Goal: Task Accomplishment & Management: Complete application form

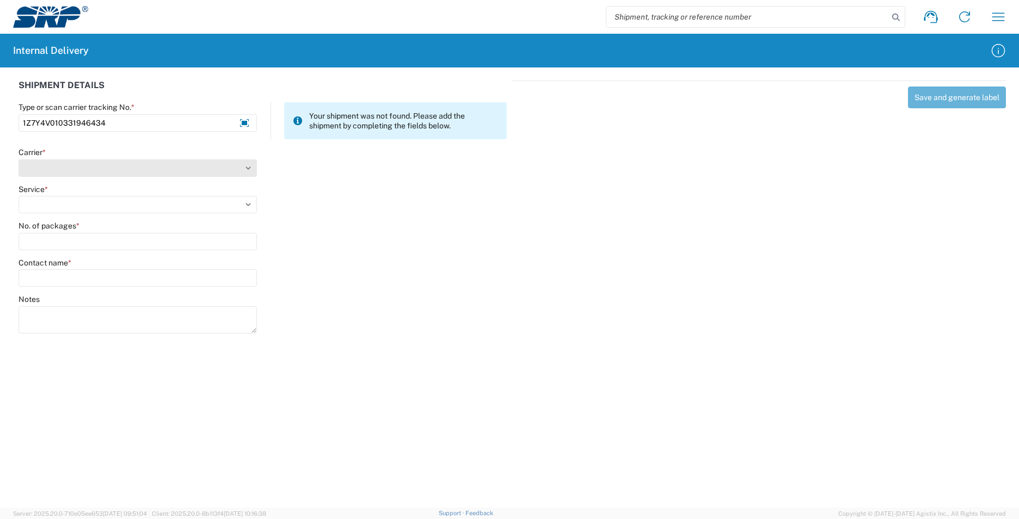
type input "1Z7Y4V010331946434"
click at [57, 164] on select "Select AcctPay Amazon Logistics ATI Trucking BC Dimerco Logistics Empire Southw…" at bounding box center [138, 167] width 238 height 17
select select "12"
click at [19, 159] on select "Select AcctPay Amazon Logistics ATI Trucking BC Dimerco Logistics Empire Southw…" at bounding box center [138, 167] width 238 height 17
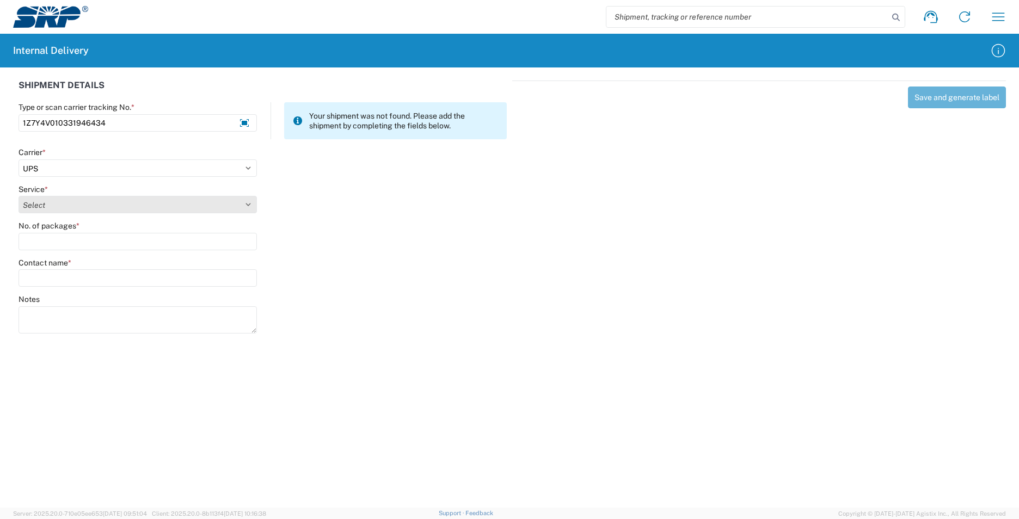
click at [53, 204] on select "Select 2nd Day Air 2nd Day Air A.M. 3 Day Select Basic BOUND PRINTED MATTER, UP…" at bounding box center [138, 204] width 238 height 17
select select "43"
click at [53, 204] on select "Select 2nd Day Air 2nd Day Air A.M. 3 Day Select Basic BOUND PRINTED MATTER, UP…" at bounding box center [138, 204] width 238 height 17
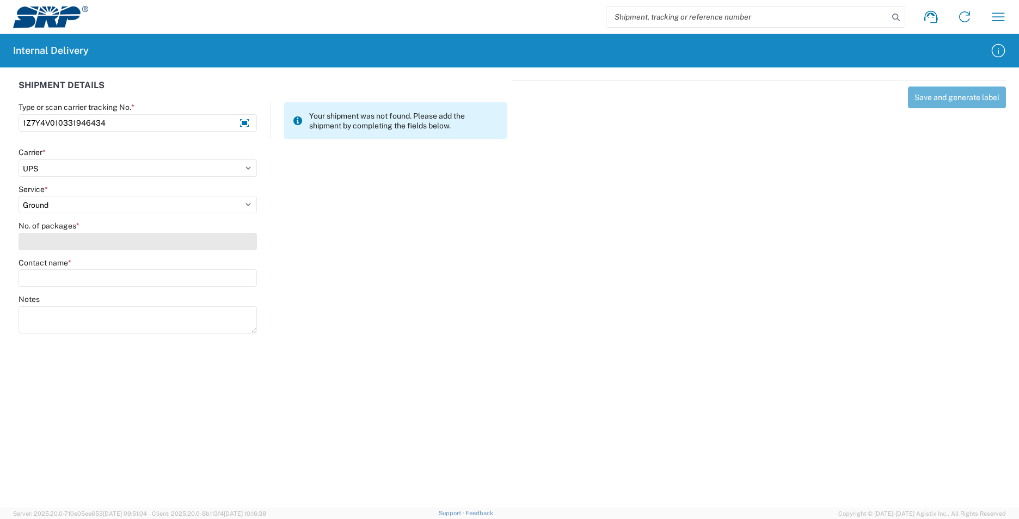
click at [43, 242] on input "No. of packages *" at bounding box center [138, 241] width 238 height 17
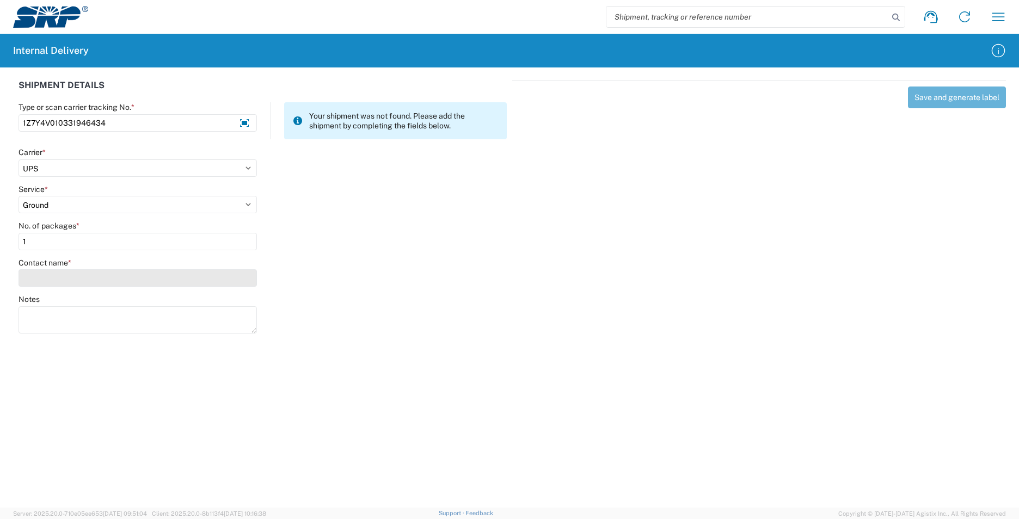
type input "1"
click at [46, 270] on input "Contact name *" at bounding box center [138, 277] width 238 height 17
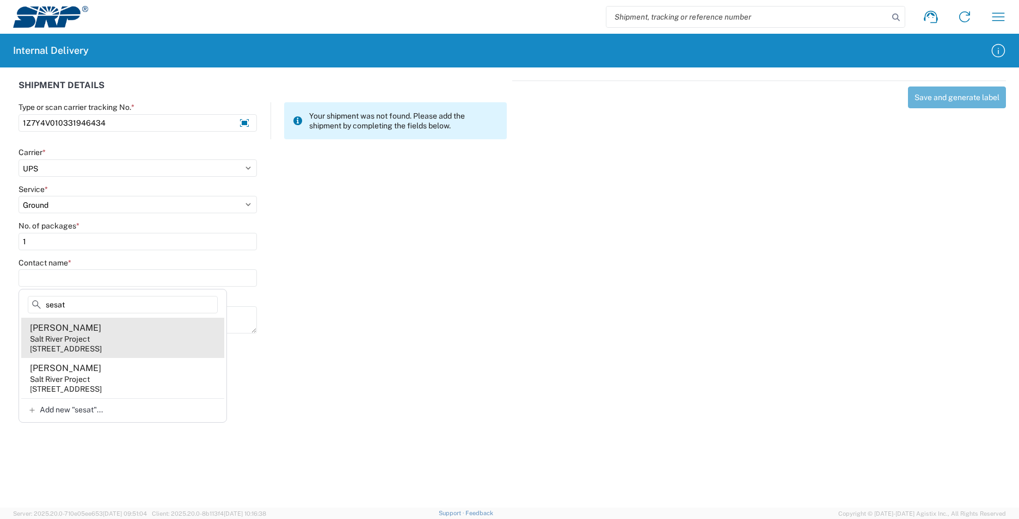
type input "sesat"
click at [130, 340] on agx-address-suggestion-item "Shauna Sesate Salt River Project 101 W Operations Dr, PBF200, Tempe, AZ, 85281,…" at bounding box center [122, 338] width 203 height 40
type input "Shauna Sesate"
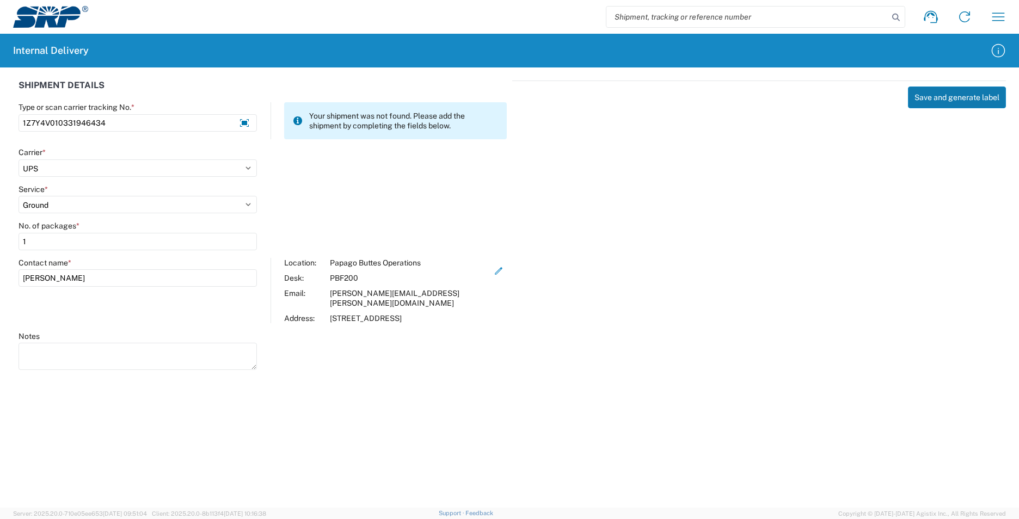
click at [948, 97] on button "Save and generate label" at bounding box center [957, 98] width 98 height 22
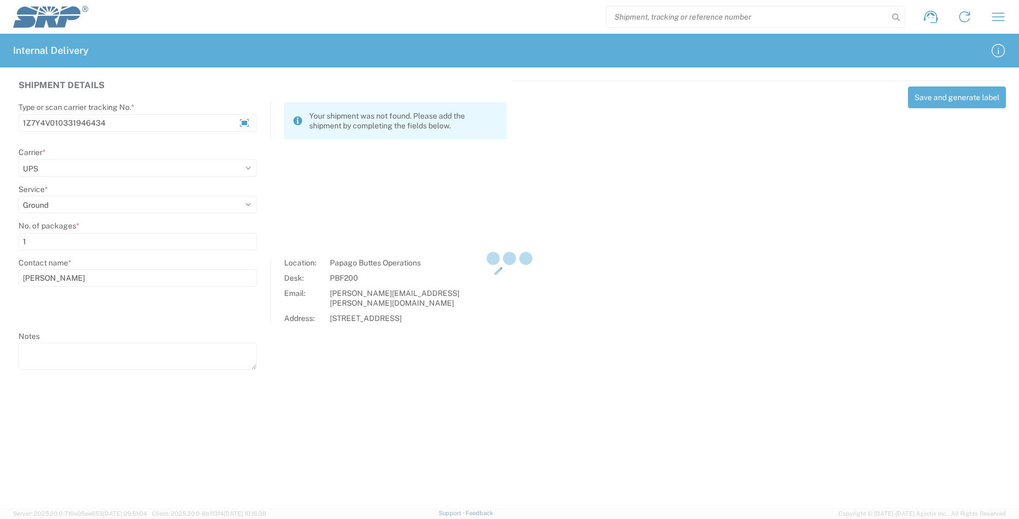
select select
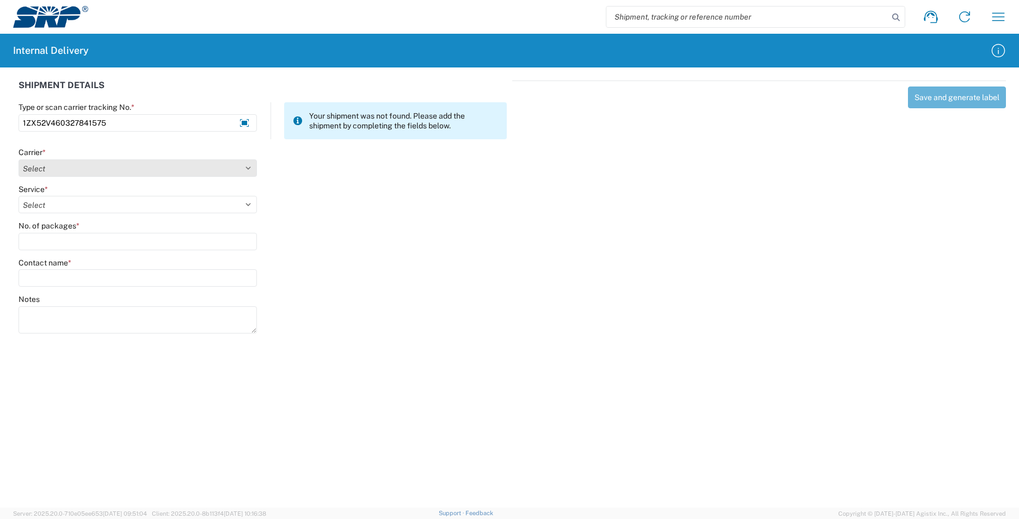
type input "1ZX52V460327841575"
click at [38, 167] on select "Select AcctPay Amazon Logistics ATI Trucking BC Dimerco Logistics Empire Southw…" at bounding box center [138, 167] width 238 height 17
select select "12"
click at [19, 159] on select "Select AcctPay Amazon Logistics ATI Trucking BC Dimerco Logistics Empire Southw…" at bounding box center [138, 167] width 238 height 17
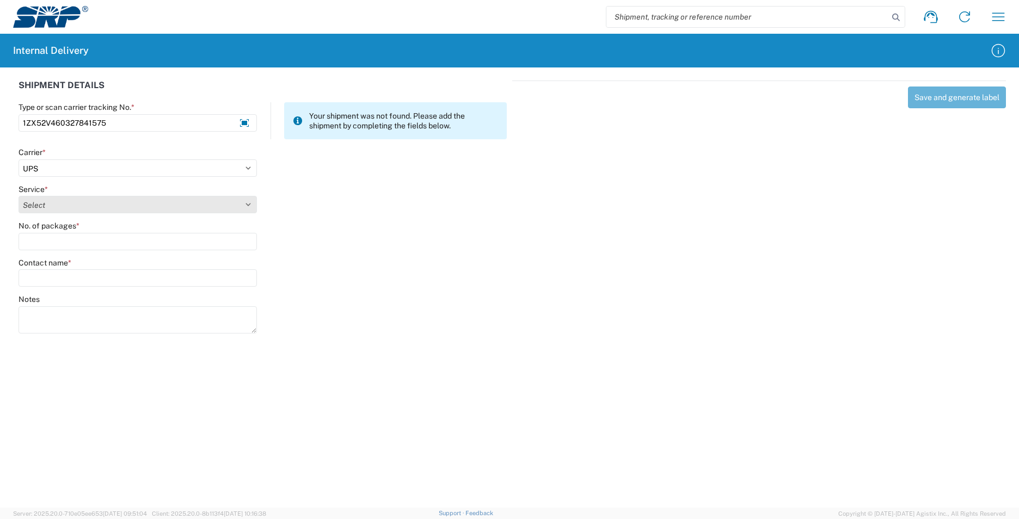
click at [60, 207] on select "Select 2nd Day Air 2nd Day Air A.M. 3 Day Select Basic BOUND PRINTED MATTER, UP…" at bounding box center [138, 204] width 238 height 17
select select "43"
click at [57, 207] on select "Select 2nd Day Air 2nd Day Air A.M. 3 Day Select Basic BOUND PRINTED MATTER, UP…" at bounding box center [138, 204] width 238 height 17
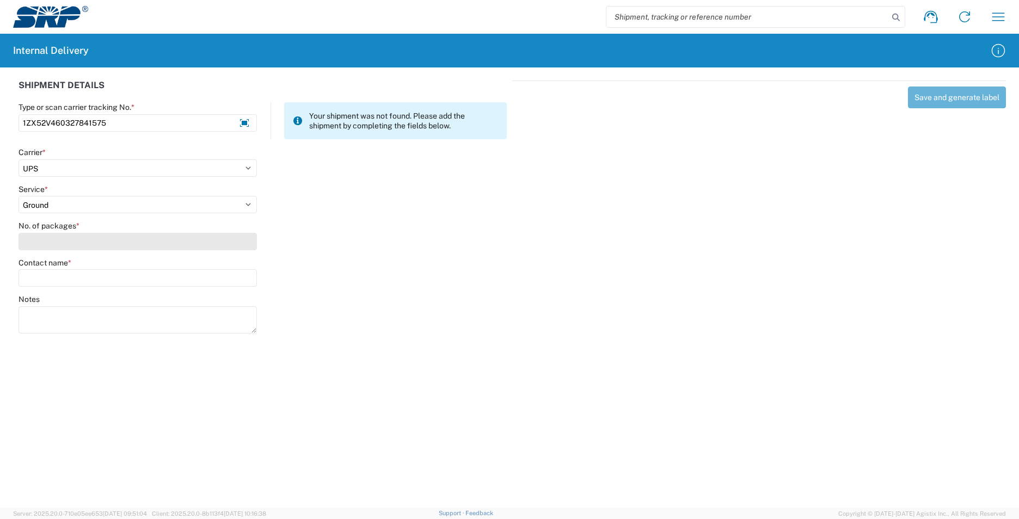
click at [52, 243] on input "No. of packages *" at bounding box center [138, 241] width 238 height 17
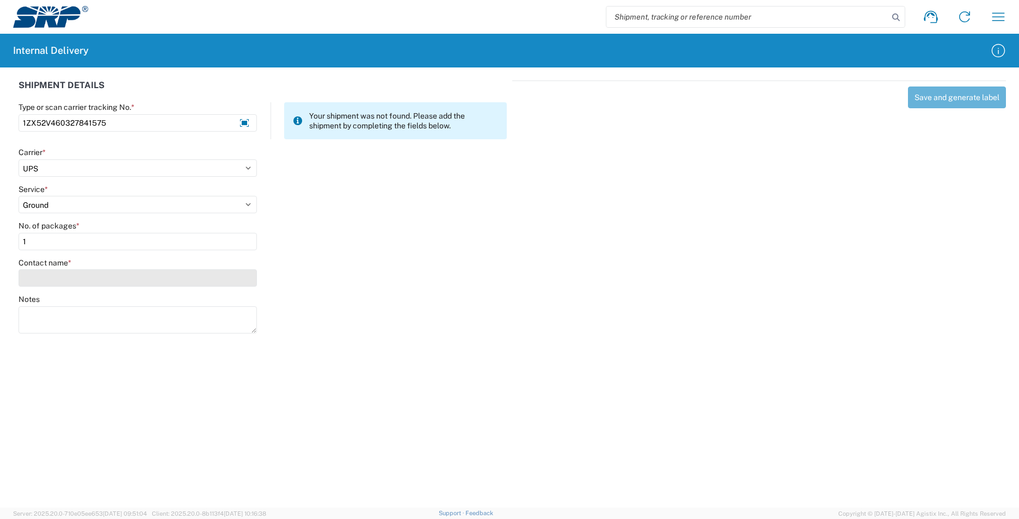
type input "1"
click at [56, 280] on input "Contact name *" at bounding box center [138, 277] width 238 height 17
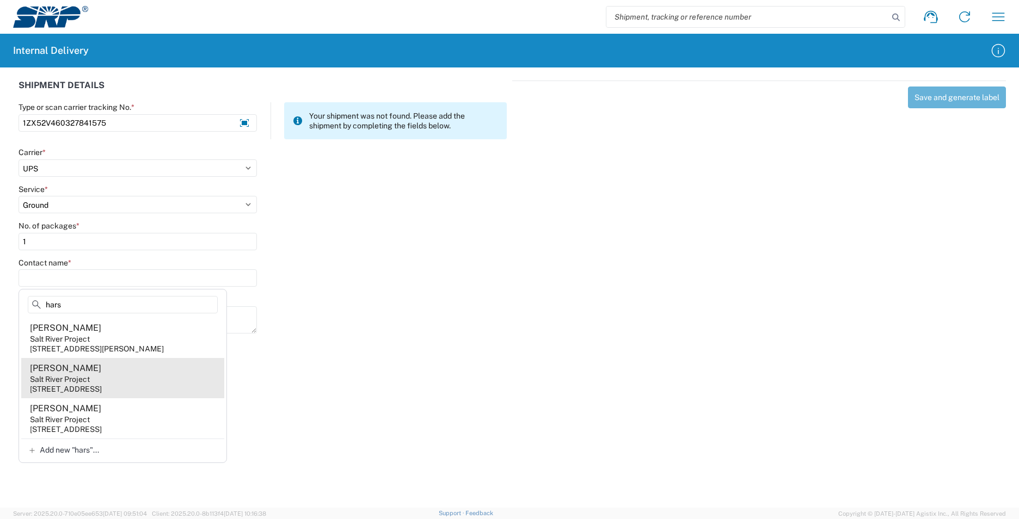
type input "hars"
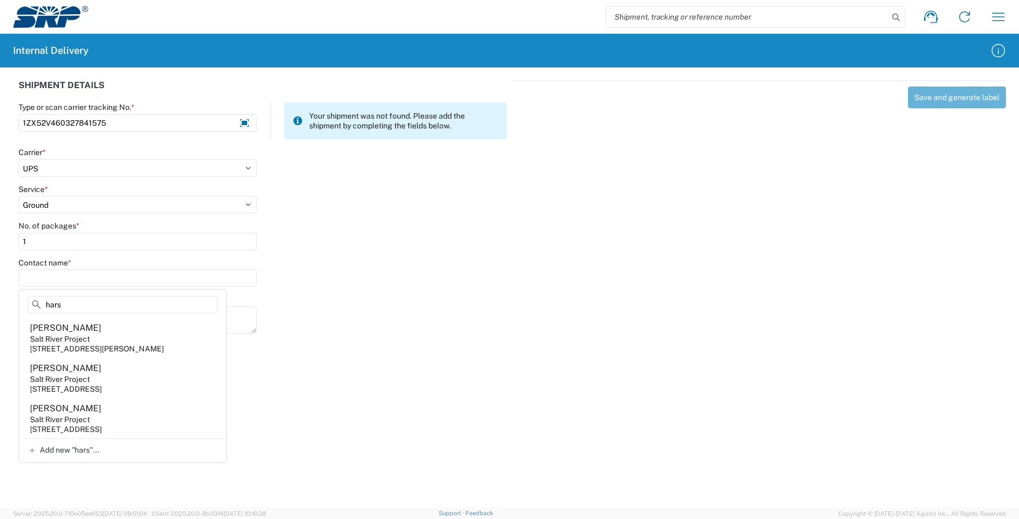
drag, startPoint x: 155, startPoint y: 379, endPoint x: 167, endPoint y: 366, distance: 17.7
click at [155, 378] on agx-address-suggestion-item "Alicia Harsh Salt River Project 1500 N Mill Ave, PAB233, Tempe, AZ, 85281, US" at bounding box center [122, 378] width 203 height 40
type input "Alicia Harsh"
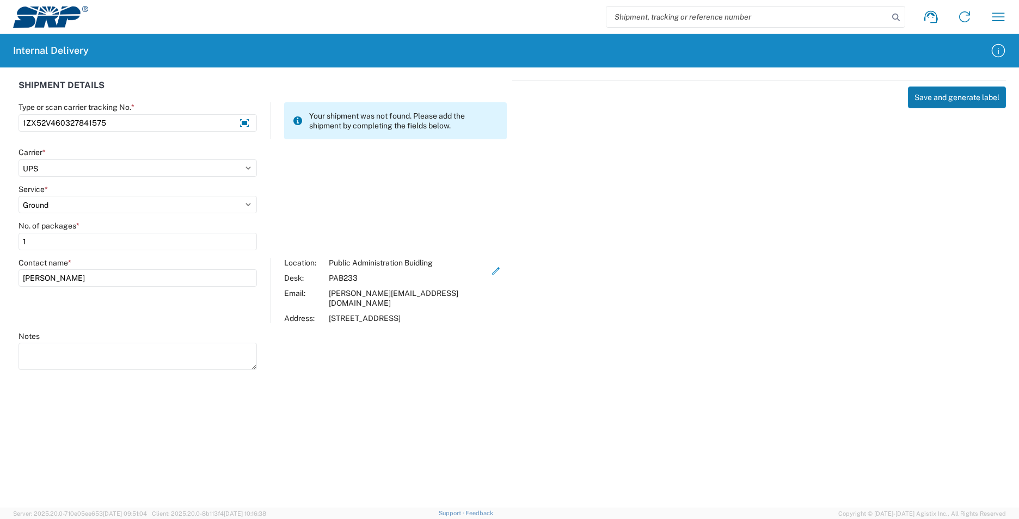
click at [934, 101] on button "Save and generate label" at bounding box center [957, 98] width 98 height 22
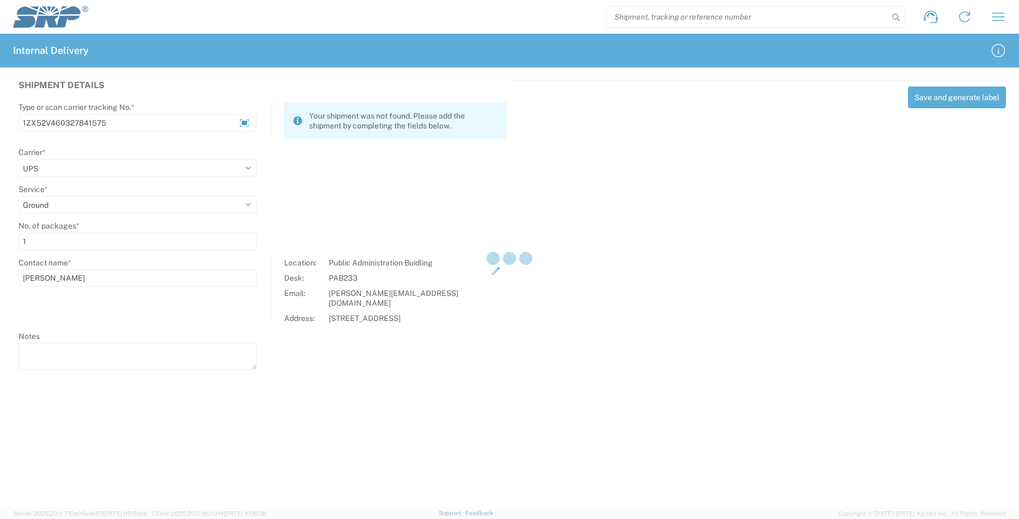
select select
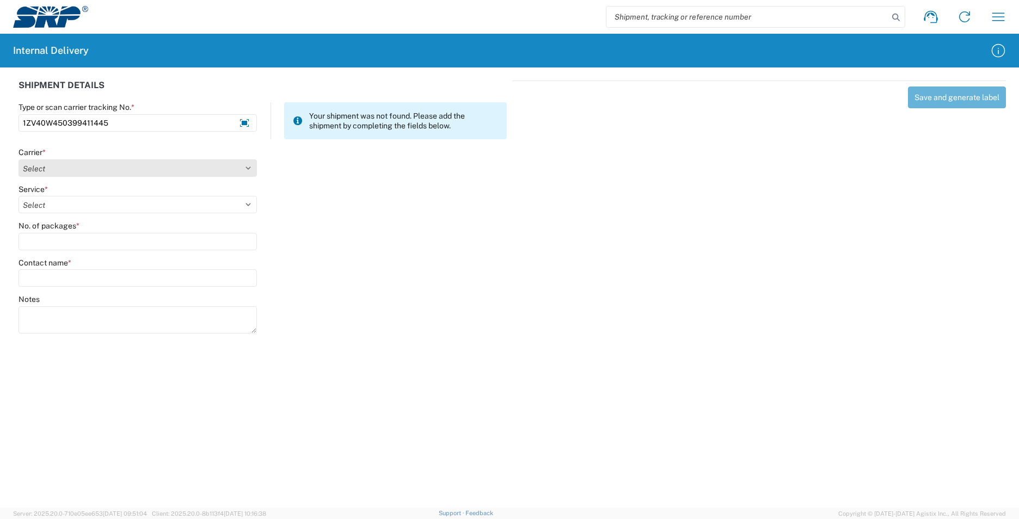
type input "1ZV40W450399411445"
click at [27, 166] on select "Select AcctPay Amazon Logistics ATI Trucking BC Dimerco Logistics Empire Southw…" at bounding box center [138, 167] width 238 height 17
select select "12"
click at [19, 159] on select "Select AcctPay Amazon Logistics ATI Trucking BC Dimerco Logistics Empire Southw…" at bounding box center [138, 167] width 238 height 17
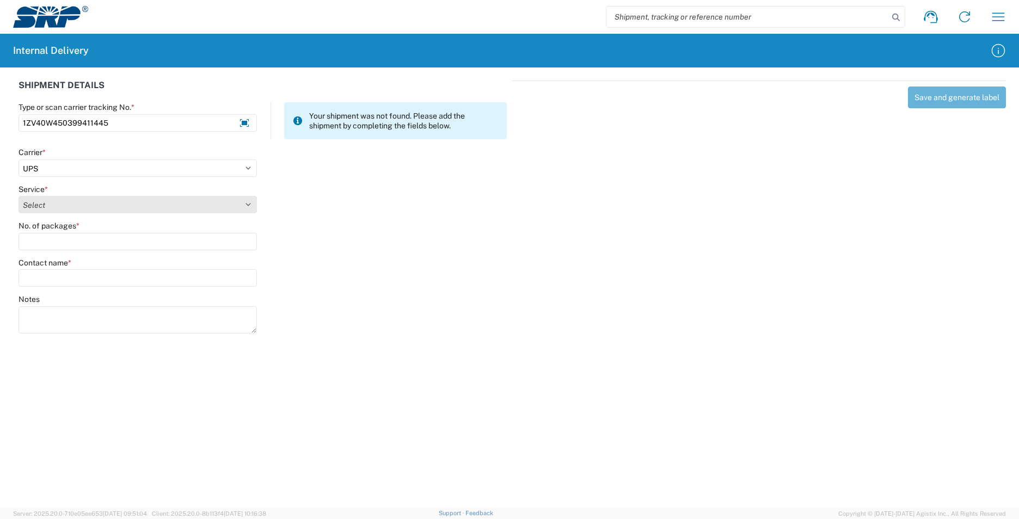
click at [30, 201] on select "Select 2nd Day Air 2nd Day Air A.M. 3 Day Select Basic BOUND PRINTED MATTER, UP…" at bounding box center [138, 204] width 238 height 17
select select "43"
click at [30, 200] on select "Select 2nd Day Air 2nd Day Air A.M. 3 Day Select Basic BOUND PRINTED MATTER, UP…" at bounding box center [138, 204] width 238 height 17
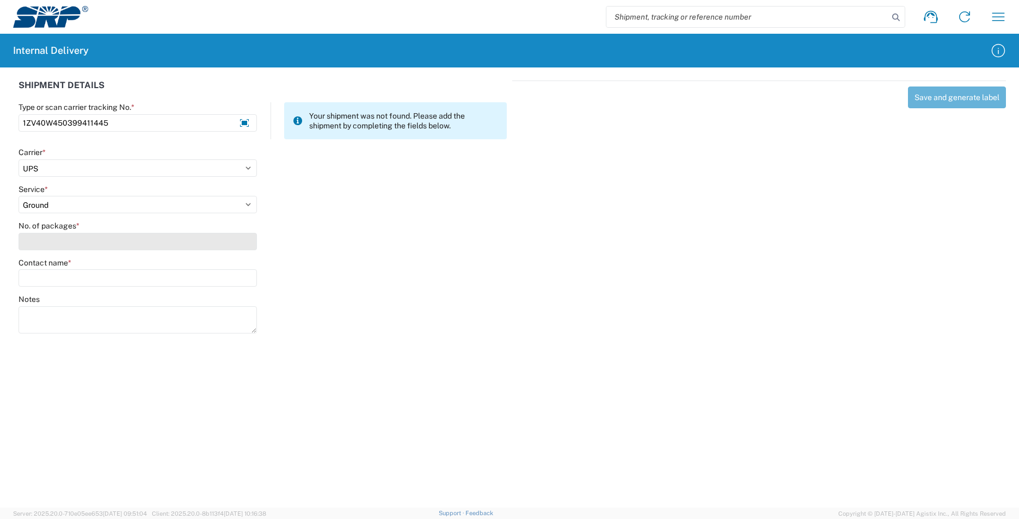
click at [33, 236] on input "No. of packages *" at bounding box center [138, 241] width 238 height 17
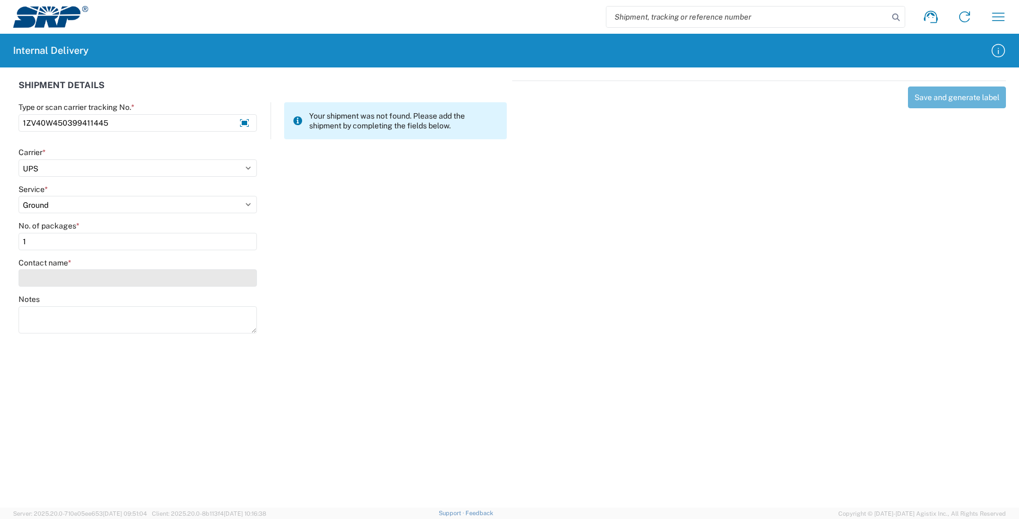
type input "1"
click at [49, 278] on input "Contact name *" at bounding box center [138, 277] width 238 height 17
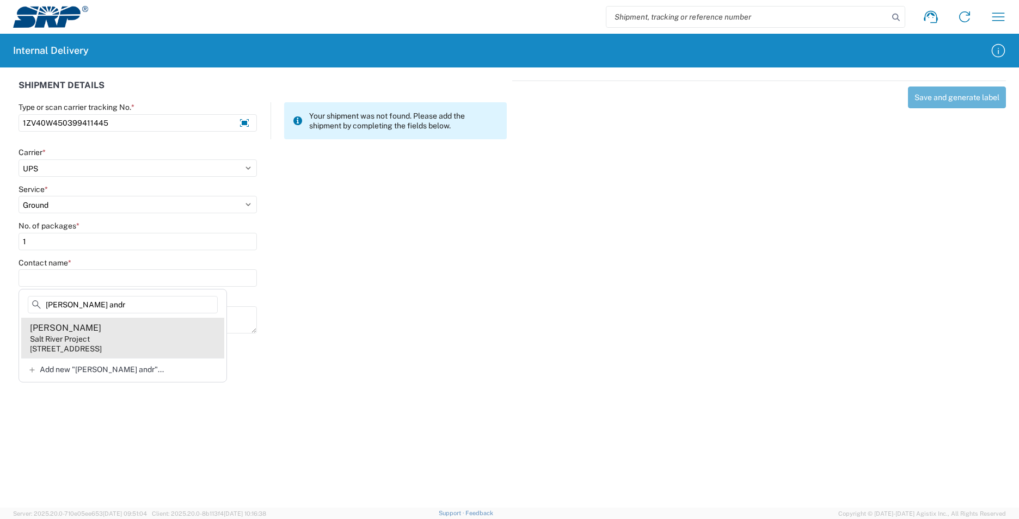
type input "john andr"
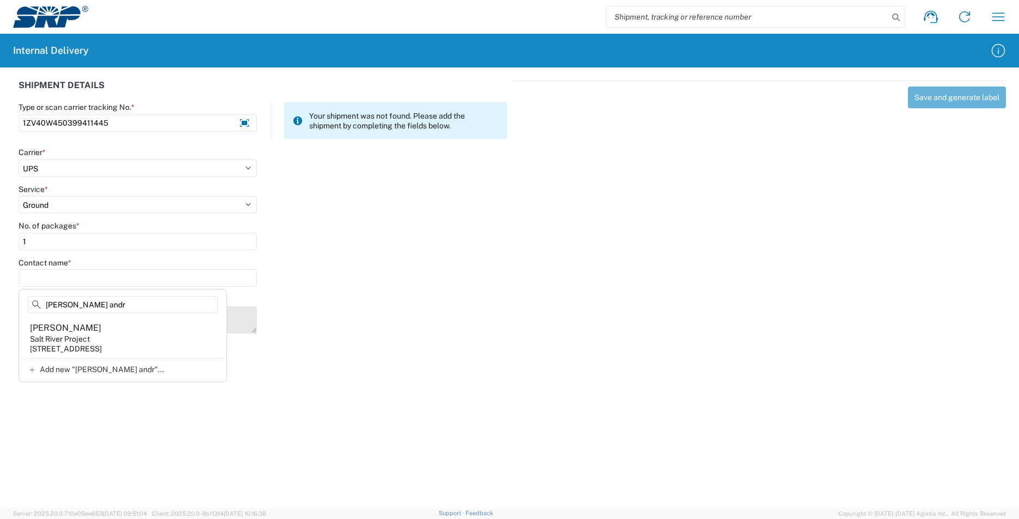
click at [155, 334] on agx-address-suggestion-item "John Andrews Salt River Project 7005 S Kyrene Rd, KYS102, Tempe, AZ, 85283, US" at bounding box center [122, 338] width 203 height 40
type input "John Andrews"
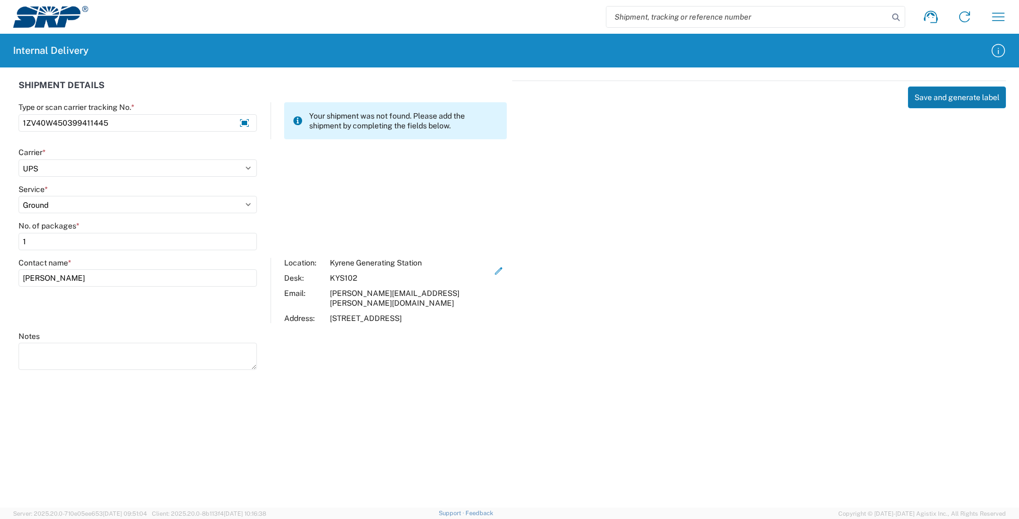
click at [925, 95] on button "Save and generate label" at bounding box center [957, 98] width 98 height 22
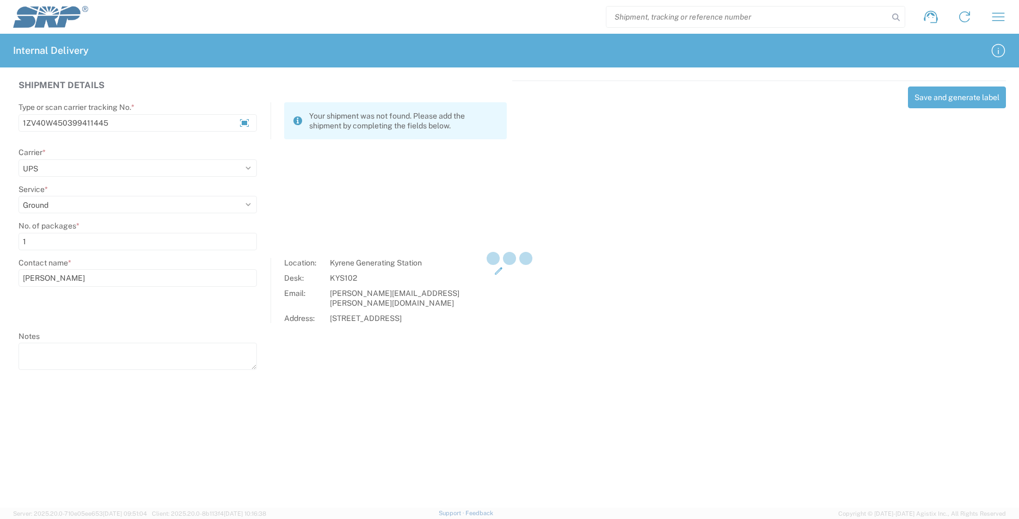
select select
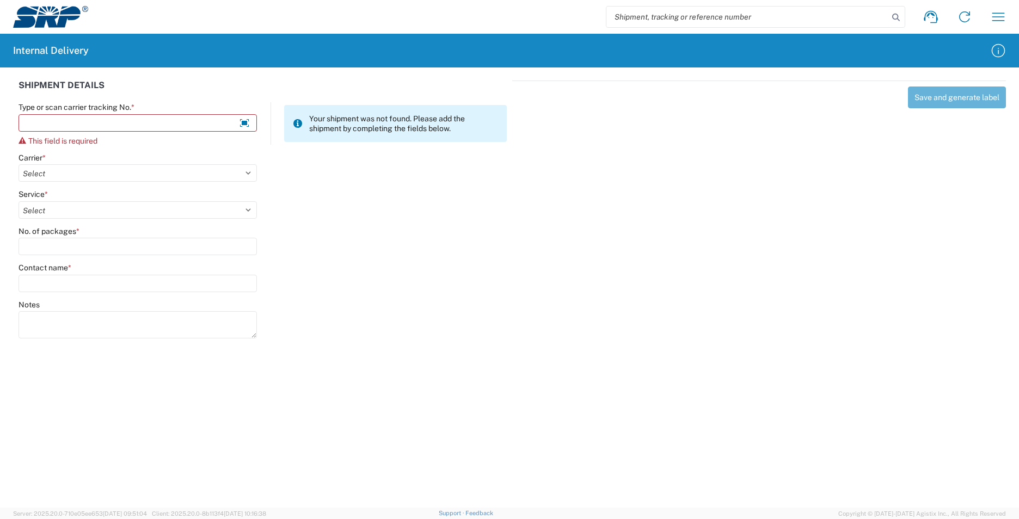
click at [708, 8] on input "search" at bounding box center [747, 17] width 282 height 21
type input "1ZV40W450399411445"
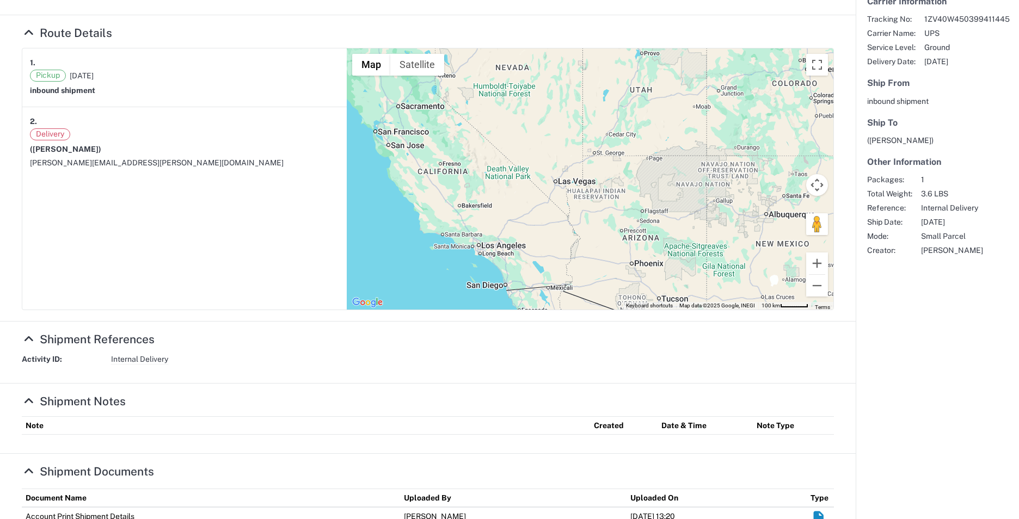
scroll to position [241, 0]
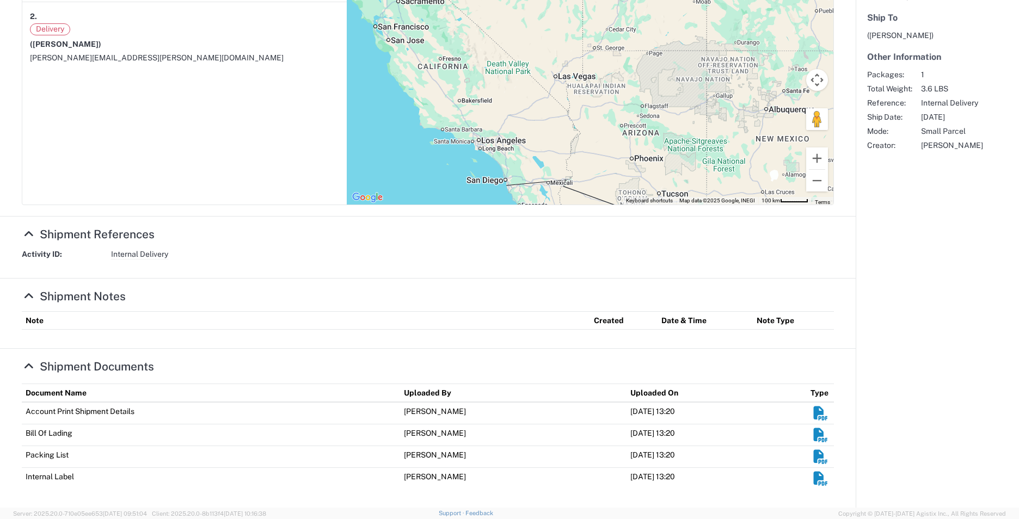
click at [812, 482] on em "Shipment Documents" at bounding box center [820, 479] width 17 height 14
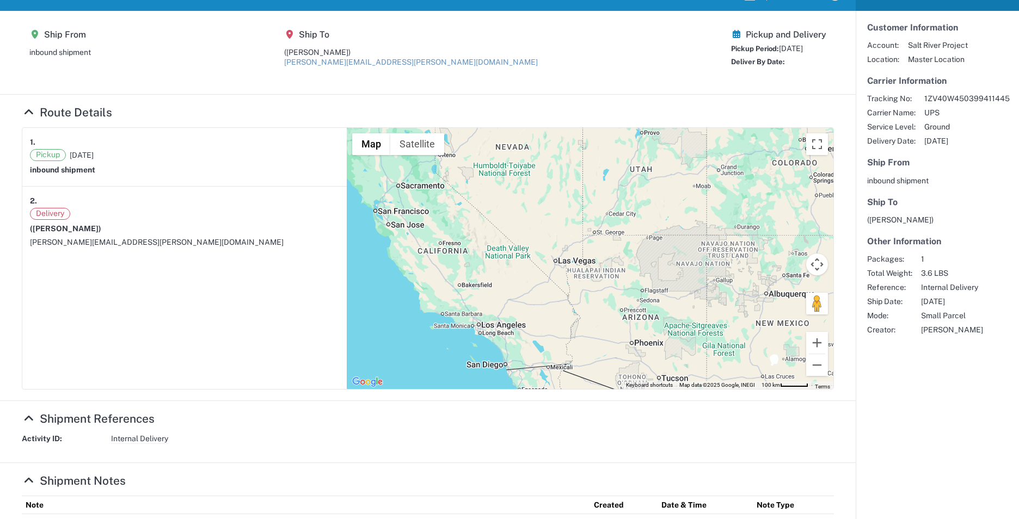
scroll to position [0, 0]
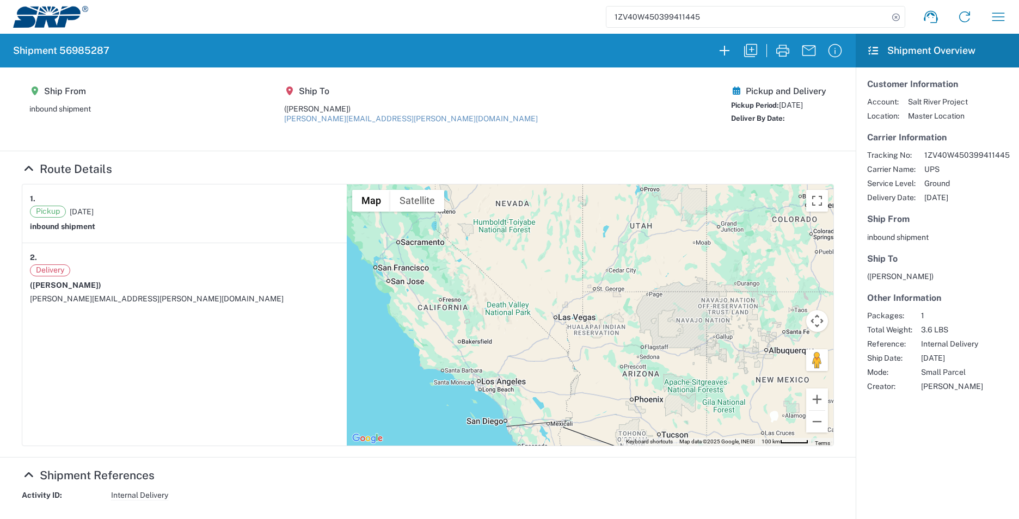
click at [45, 26] on img at bounding box center [50, 17] width 75 height 22
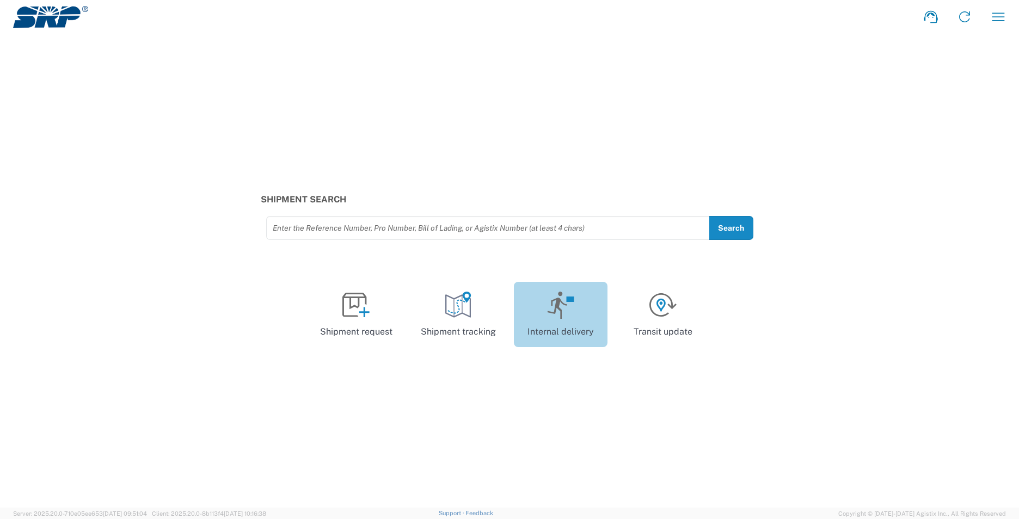
click at [554, 300] on icon at bounding box center [561, 305] width 28 height 27
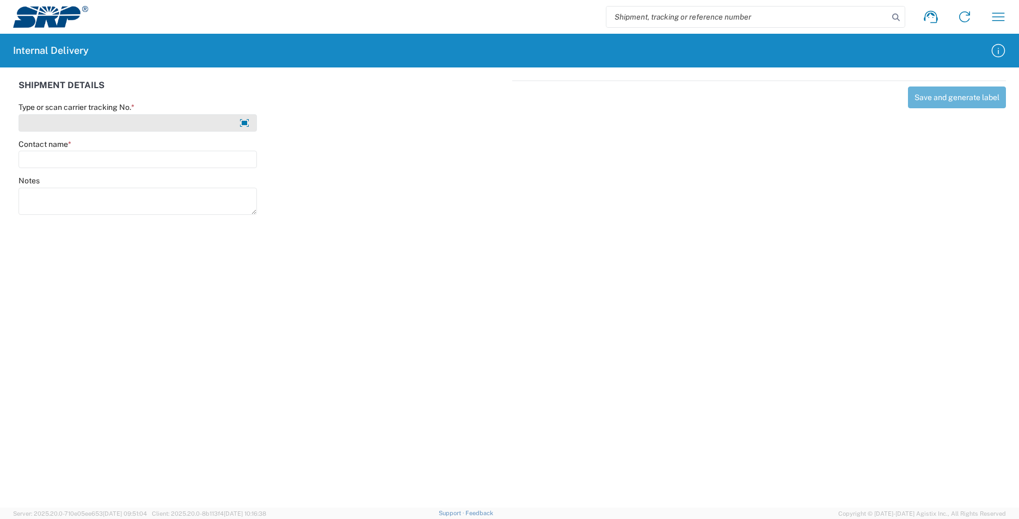
click at [107, 121] on input "Type or scan carrier tracking No. *" at bounding box center [138, 122] width 238 height 17
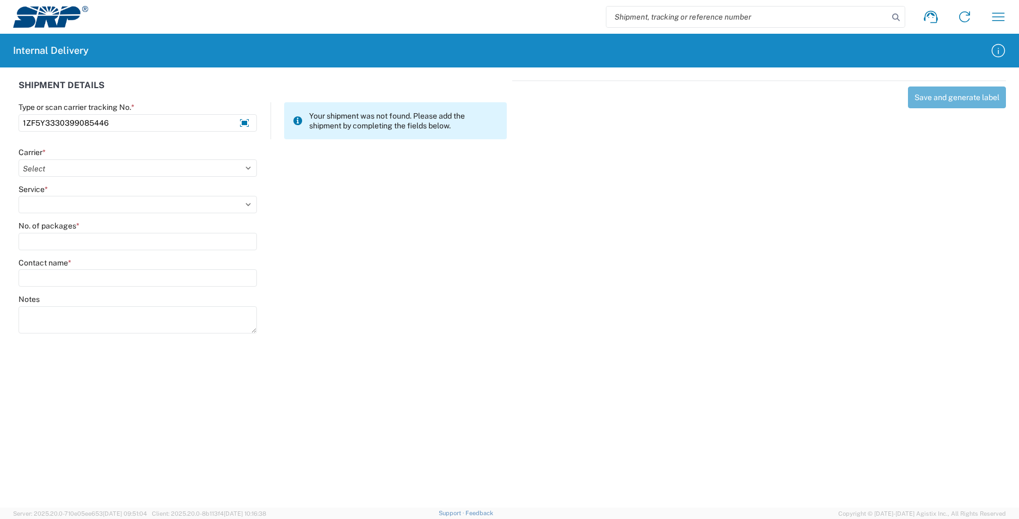
type input "1ZF5Y3330399085446"
click at [39, 167] on select "Select AcctPay Amazon Logistics ATI Trucking BC Dimerco Logistics Empire Southw…" at bounding box center [138, 167] width 238 height 17
select select "12"
click at [19, 159] on select "Select AcctPay Amazon Logistics ATI Trucking BC Dimerco Logistics Empire Southw…" at bounding box center [138, 167] width 238 height 17
click at [30, 203] on select "Select 2nd Day Air 2nd Day Air A.M. 3 Day Select Basic BOUND PRINTED MATTER, UP…" at bounding box center [138, 204] width 238 height 17
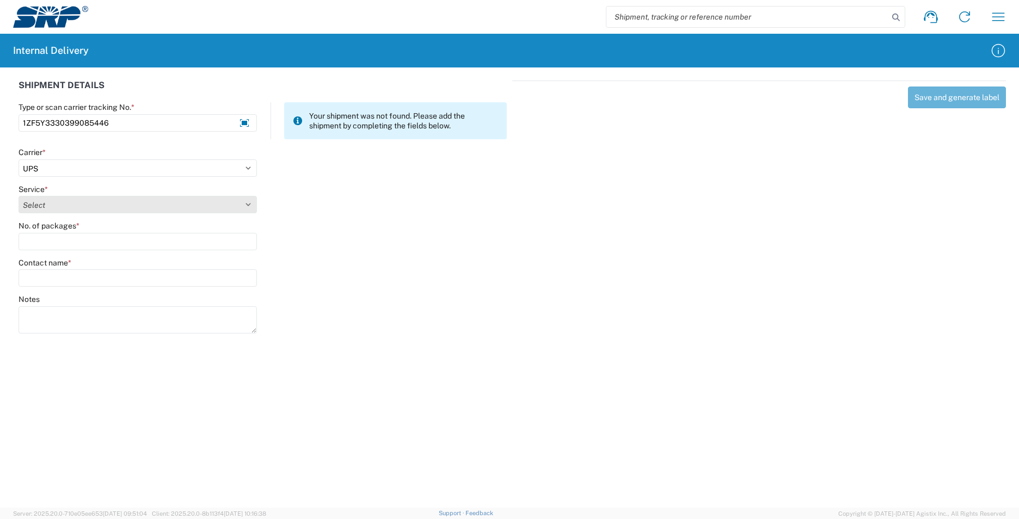
select select "43"
click at [73, 207] on select "Select 2nd Day Air 2nd Day Air A.M. 3 Day Select Basic BOUND PRINTED MATTER, UP…" at bounding box center [138, 204] width 238 height 17
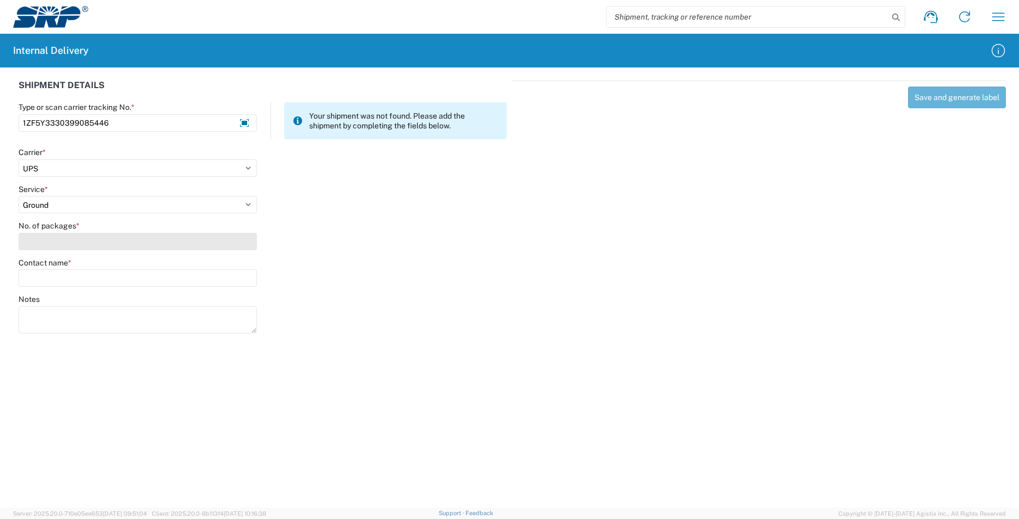
click at [55, 240] on input "No. of packages *" at bounding box center [138, 241] width 238 height 17
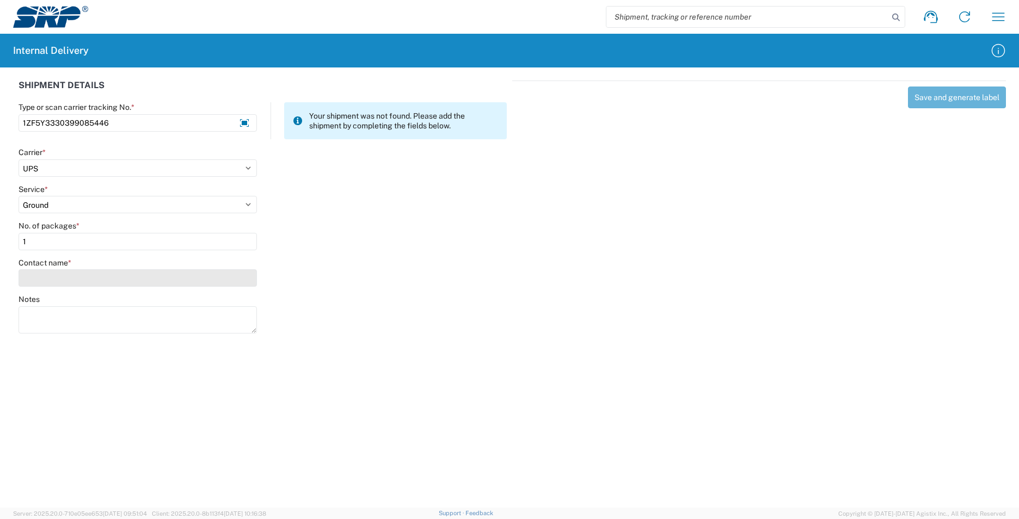
type input "1"
click at [50, 283] on input "Contact name *" at bounding box center [138, 277] width 238 height 17
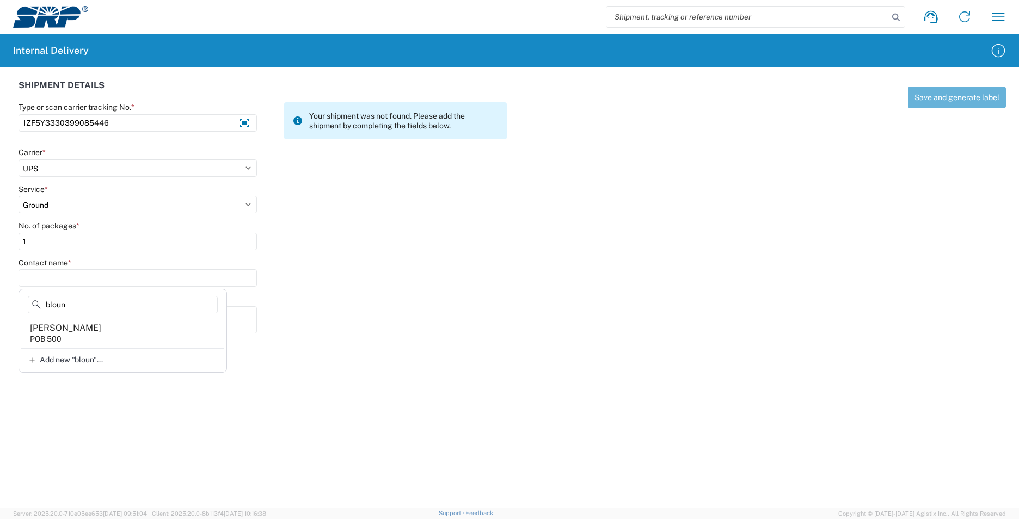
type input "bloun"
click at [64, 326] on div "Erica Blount" at bounding box center [65, 328] width 71 height 12
type input "Erica Blount"
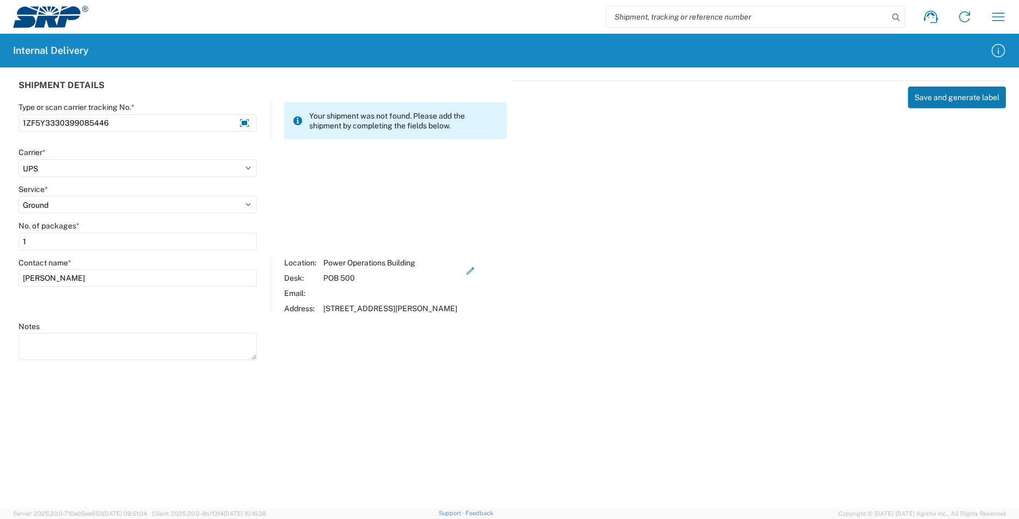
click at [945, 97] on button "Save and generate label" at bounding box center [957, 98] width 98 height 22
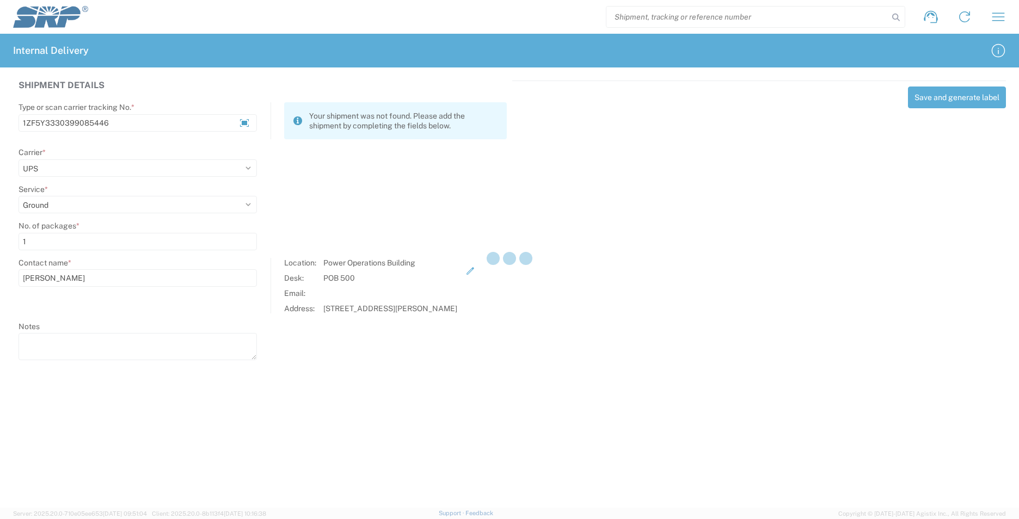
select select
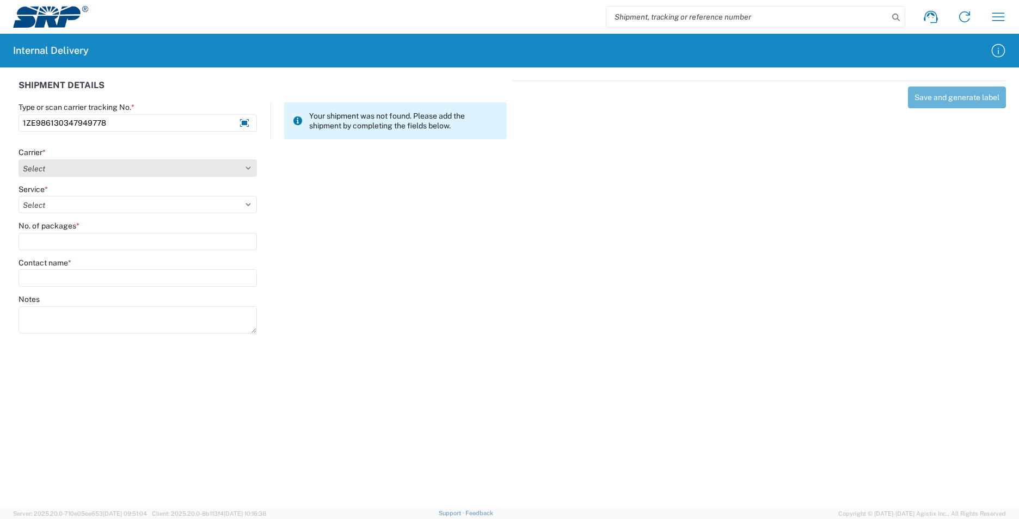
type input "1ZE986130347949778"
click at [125, 174] on select "Select AcctPay Amazon Logistics ATI Trucking BC Dimerco Logistics Empire Southw…" at bounding box center [138, 167] width 238 height 17
select select "12"
click at [19, 159] on select "Select AcctPay Amazon Logistics ATI Trucking BC Dimerco Logistics Empire Southw…" at bounding box center [138, 167] width 238 height 17
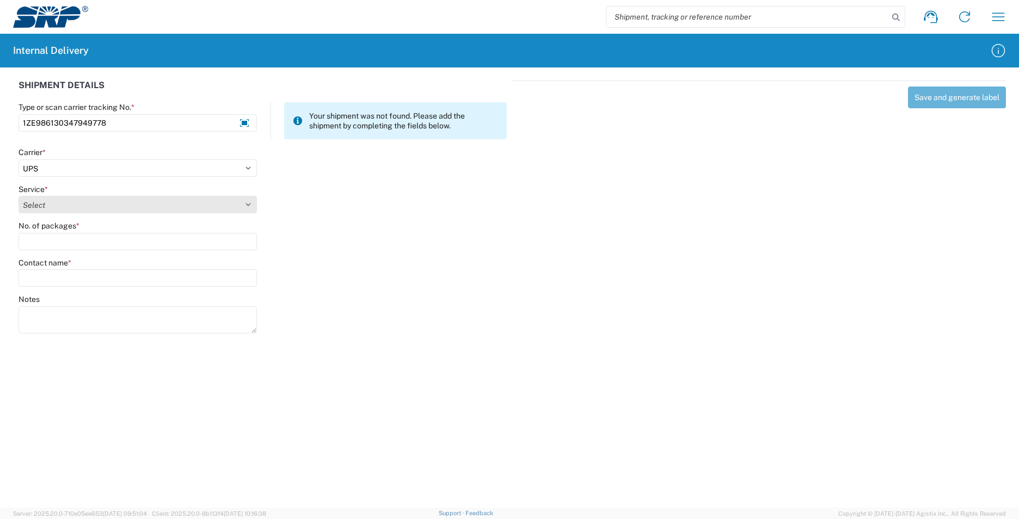
click at [50, 206] on select "Select 2nd Day Air 2nd Day Air A.M. 3 Day Select Basic BOUND PRINTED MATTER, UP…" at bounding box center [138, 204] width 238 height 17
select select "43"
click at [50, 206] on select "Select 2nd Day Air 2nd Day Air A.M. 3 Day Select Basic BOUND PRINTED MATTER, UP…" at bounding box center [138, 204] width 238 height 17
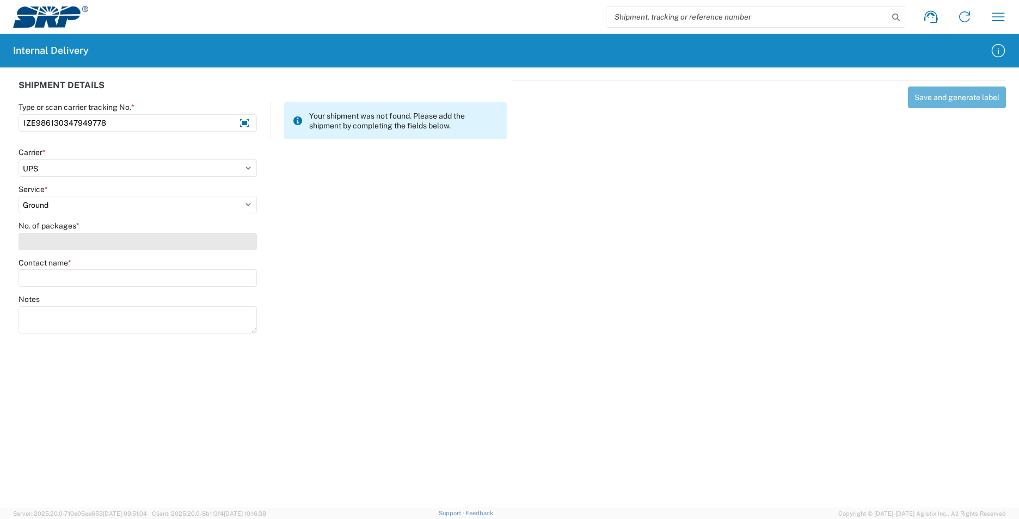
click at [50, 245] on input "No. of packages *" at bounding box center [138, 241] width 238 height 17
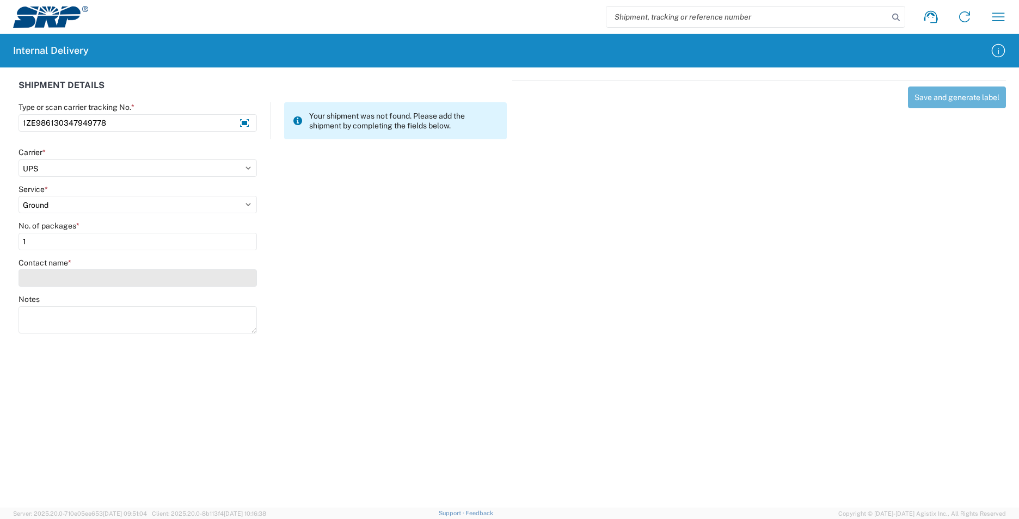
type input "1"
click at [51, 278] on input "Contact name *" at bounding box center [138, 277] width 238 height 17
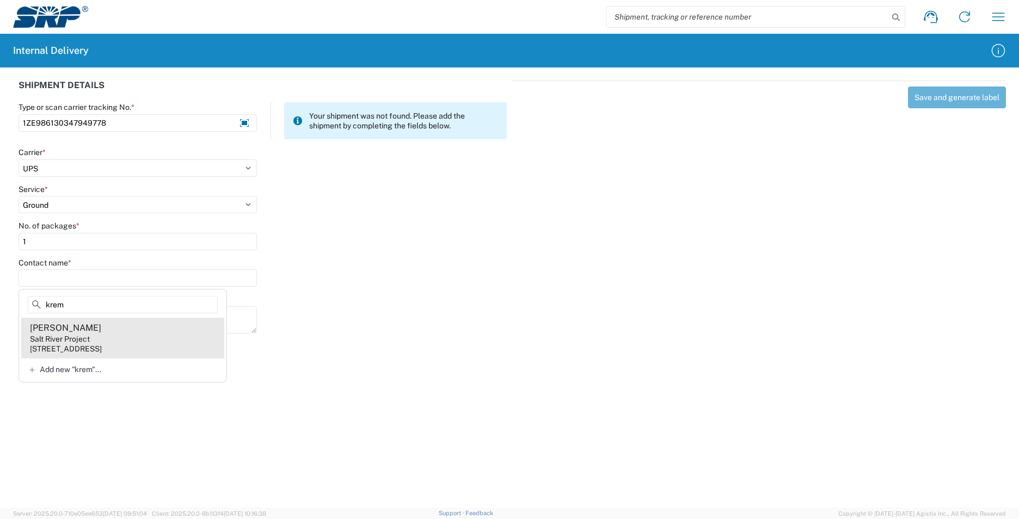
type input "krem"
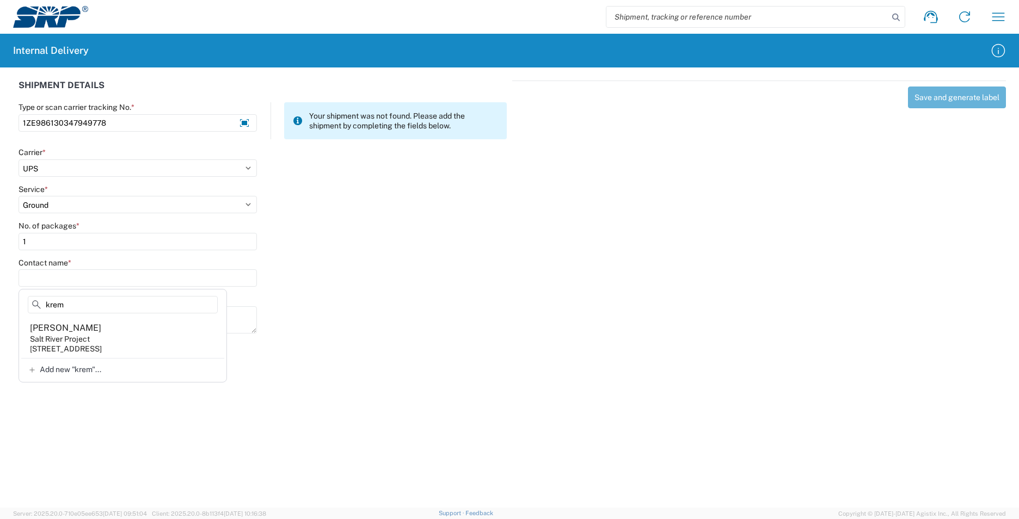
drag, startPoint x: 102, startPoint y: 343, endPoint x: 268, endPoint y: 265, distance: 184.1
click at [102, 340] on agx-address-suggestion-item "Anna Krempski Salt River Project 1500 N Mill Ave, PAB315, Tempe, AZ, 85281, US" at bounding box center [122, 338] width 203 height 40
type input "Anna Krempski"
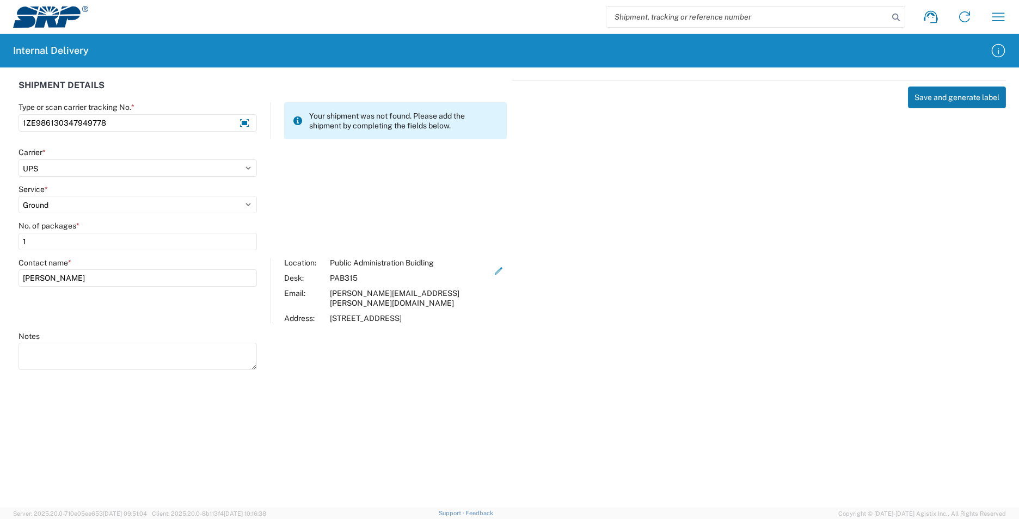
click at [944, 95] on button "Save and generate label" at bounding box center [957, 98] width 98 height 22
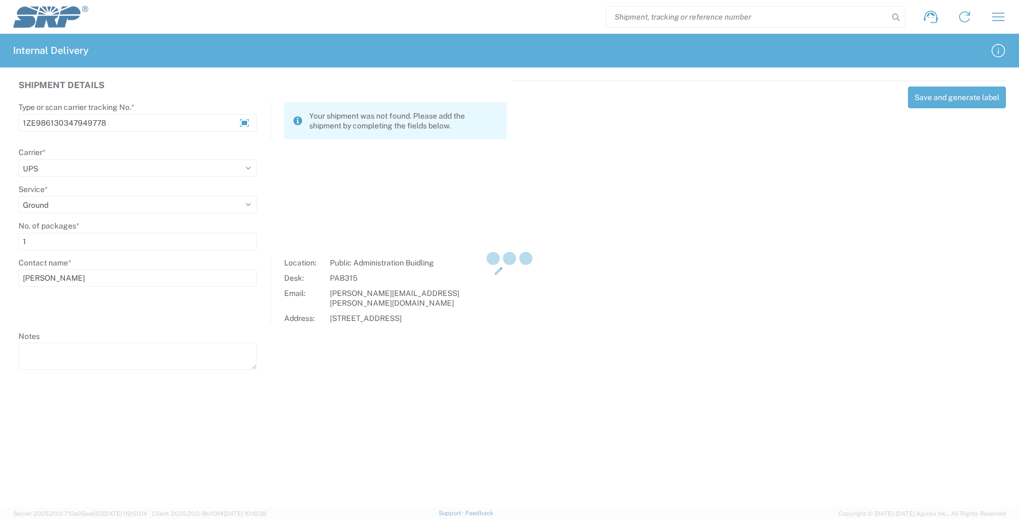
select select
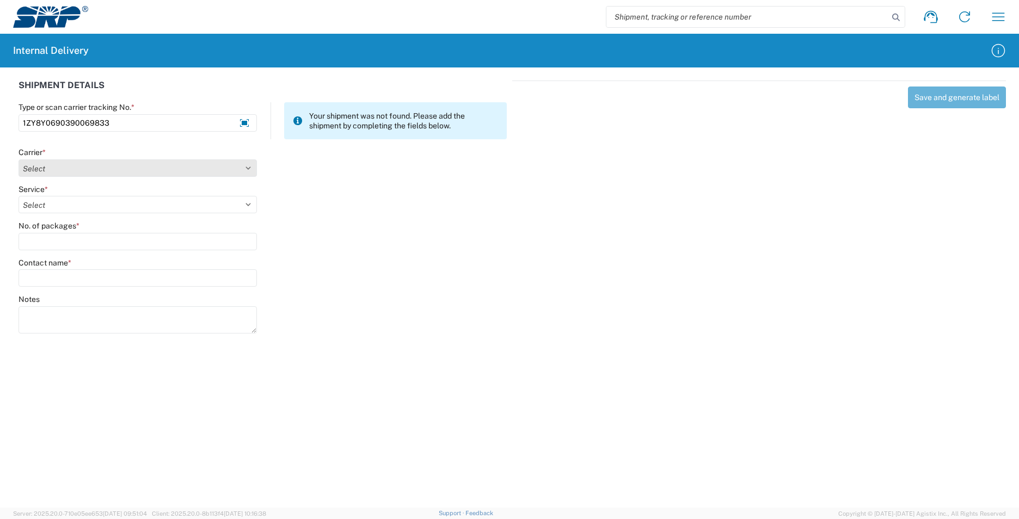
type input "1ZY8Y0690390069833"
click at [44, 169] on select "Select AcctPay Amazon Logistics ATI Trucking BC Dimerco Logistics Empire Southw…" at bounding box center [138, 167] width 238 height 17
select select "12"
click at [19, 159] on select "Select AcctPay Amazon Logistics ATI Trucking BC Dimerco Logistics Empire Southw…" at bounding box center [138, 167] width 238 height 17
click at [64, 214] on agx-form-control-wrapper-v2 "Service * Select 2nd Day Air 2nd Day Air A.M. 3 Day Select Basic BOUND PRINTED …" at bounding box center [138, 203] width 250 height 37
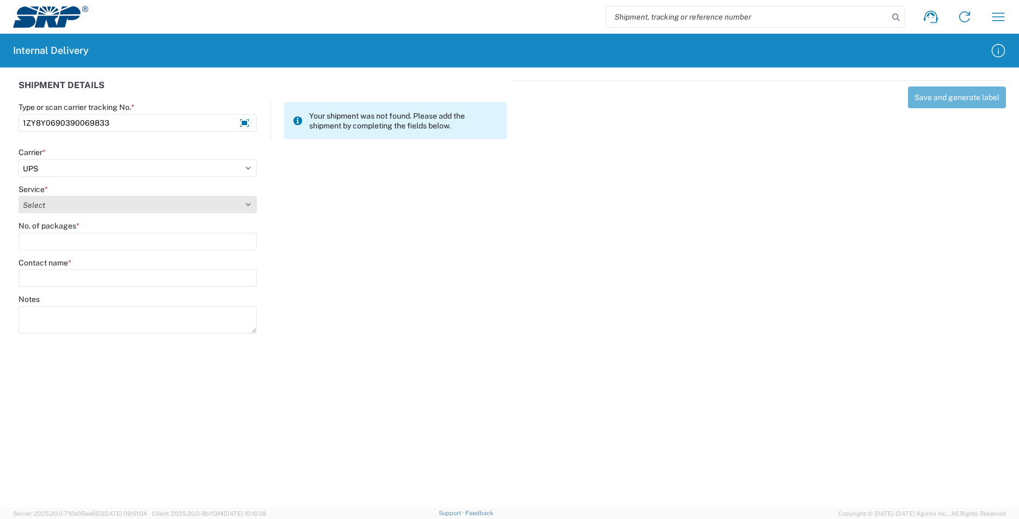
click at [60, 205] on select "Select 2nd Day Air 2nd Day Air A.M. 3 Day Select Basic BOUND PRINTED MATTER, UP…" at bounding box center [138, 204] width 238 height 17
select select "43"
click at [60, 206] on select "Select 2nd Day Air 2nd Day Air A.M. 3 Day Select Basic BOUND PRINTED MATTER, UP…" at bounding box center [138, 204] width 238 height 17
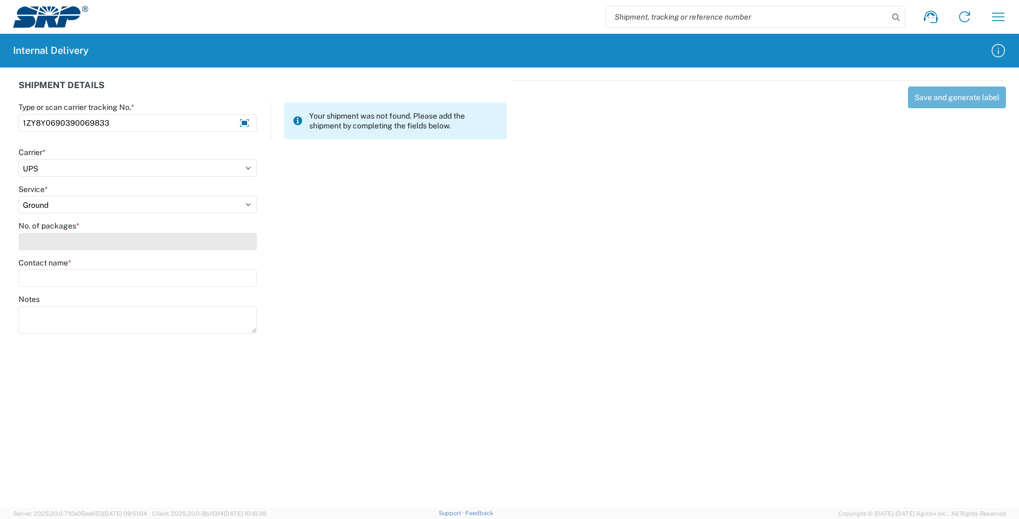
click at [52, 241] on input "No. of packages *" at bounding box center [138, 241] width 238 height 17
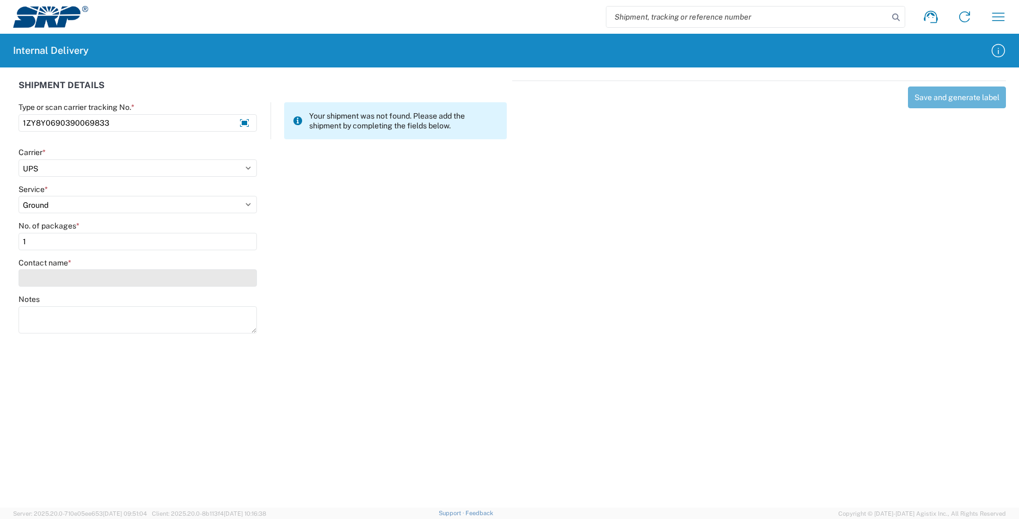
type input "1"
click at [52, 280] on input "Contact name *" at bounding box center [138, 277] width 238 height 17
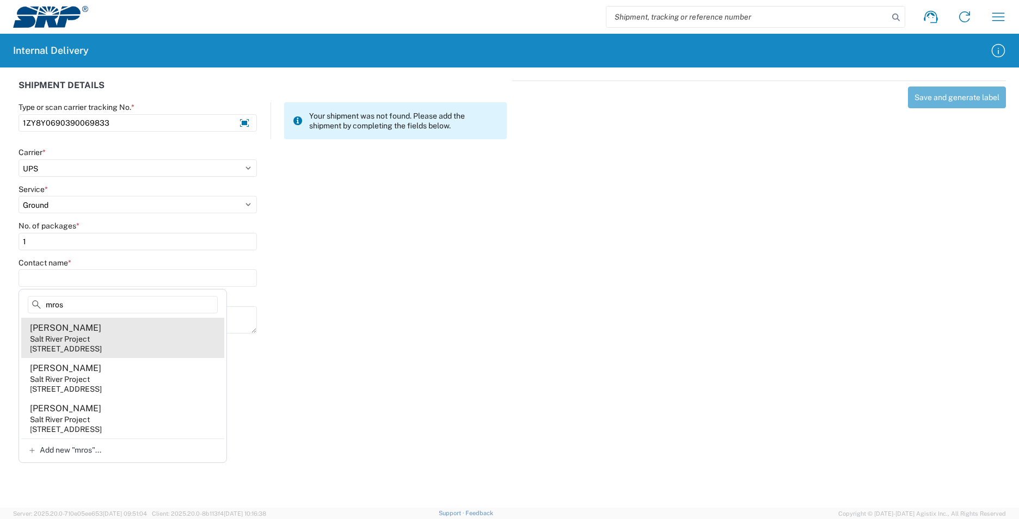
type input "mros"
click at [102, 345] on div "1511 N Project Dr, CUB248, Tempe, AZ, 85281, US" at bounding box center [66, 349] width 72 height 10
type input "Heather Mros"
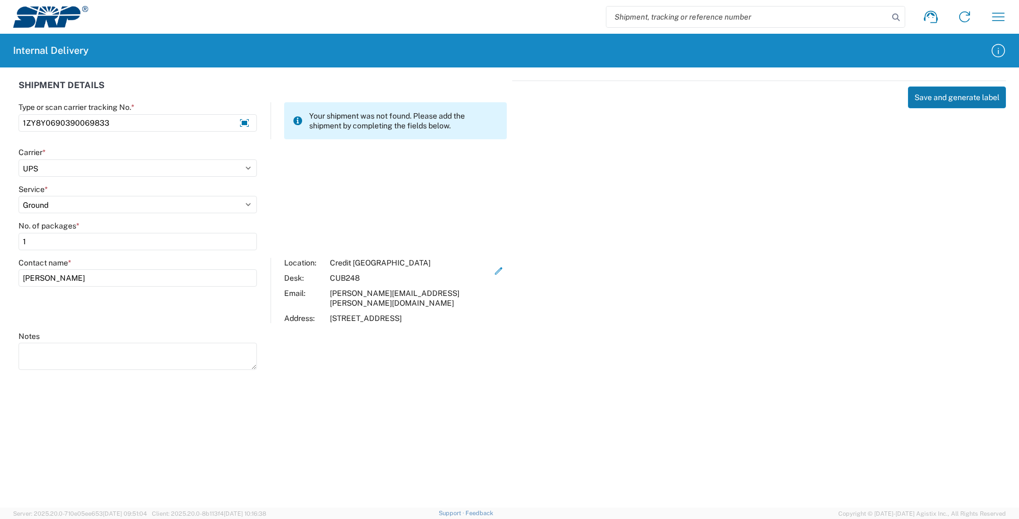
click at [953, 96] on button "Save and generate label" at bounding box center [957, 98] width 98 height 22
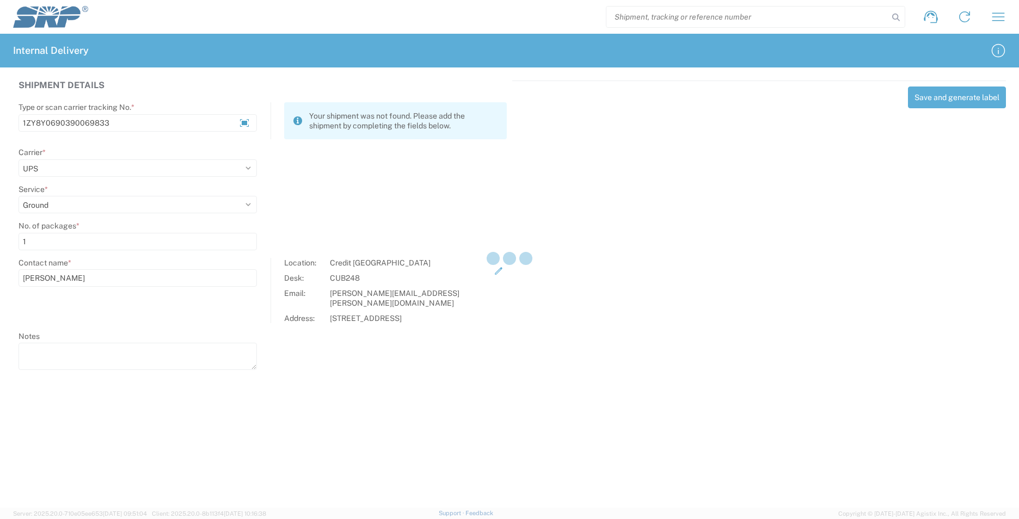
select select
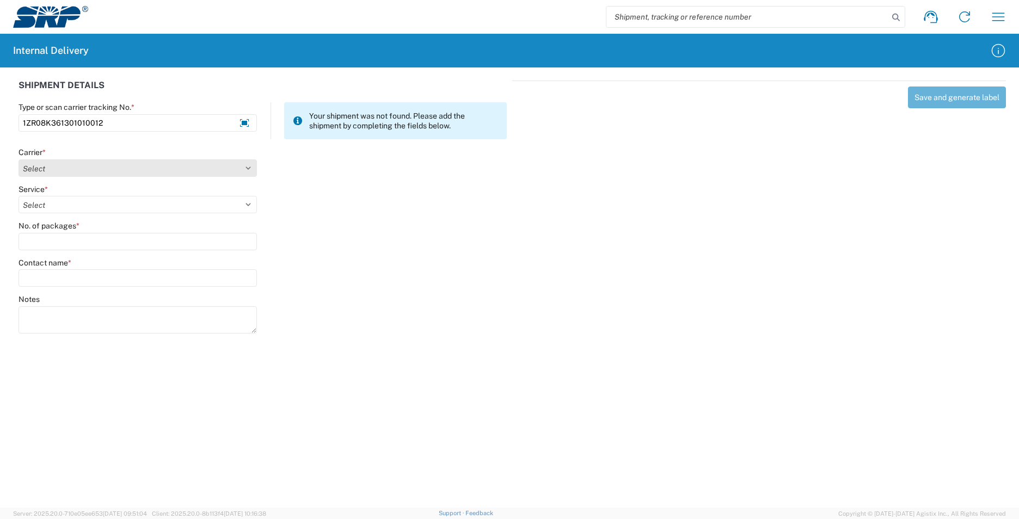
type input "1ZR08K361301010012"
click at [84, 164] on select "Select AcctPay Amazon Logistics ATI Trucking BC Dimerco Logistics Empire Southw…" at bounding box center [138, 167] width 238 height 17
select select "12"
click at [19, 159] on select "Select AcctPay Amazon Logistics ATI Trucking BC Dimerco Logistics Empire Southw…" at bounding box center [138, 167] width 238 height 17
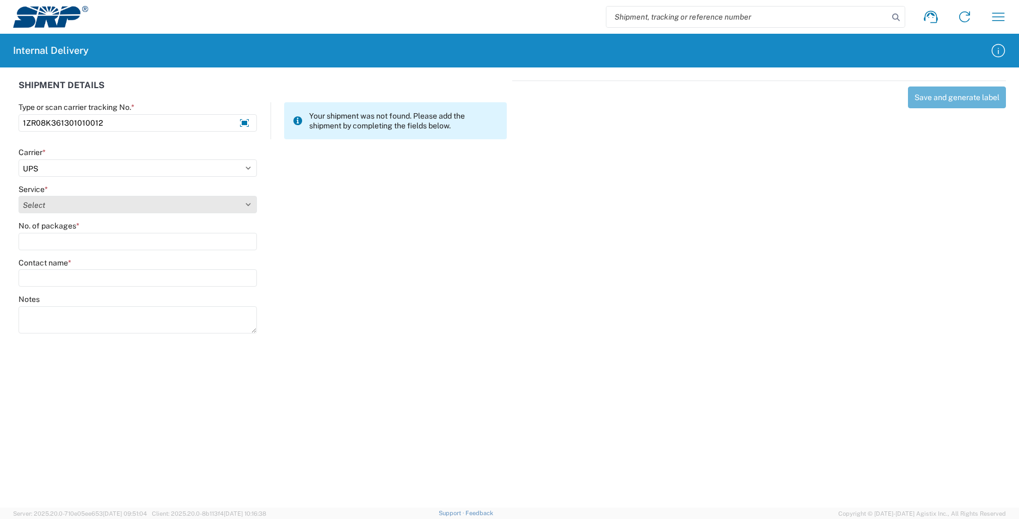
click at [88, 201] on select "Select" at bounding box center [138, 204] width 238 height 17
select select "43"
click at [76, 207] on select "Select 2nd Day Air 2nd Day Air A.M. 3 Day Select Basic BOUND PRINTED MATTER, UP…" at bounding box center [138, 204] width 238 height 17
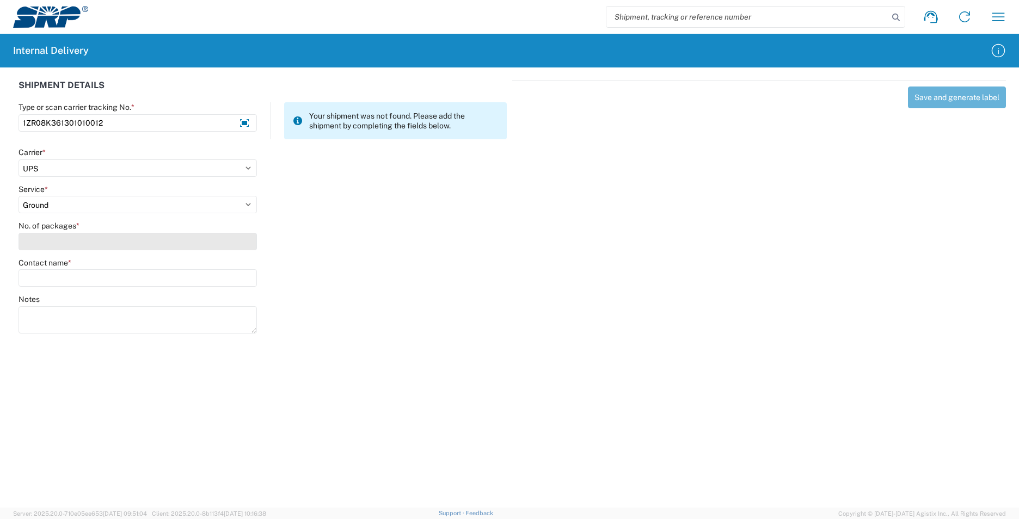
click at [71, 244] on input "No. of packages *" at bounding box center [138, 241] width 238 height 17
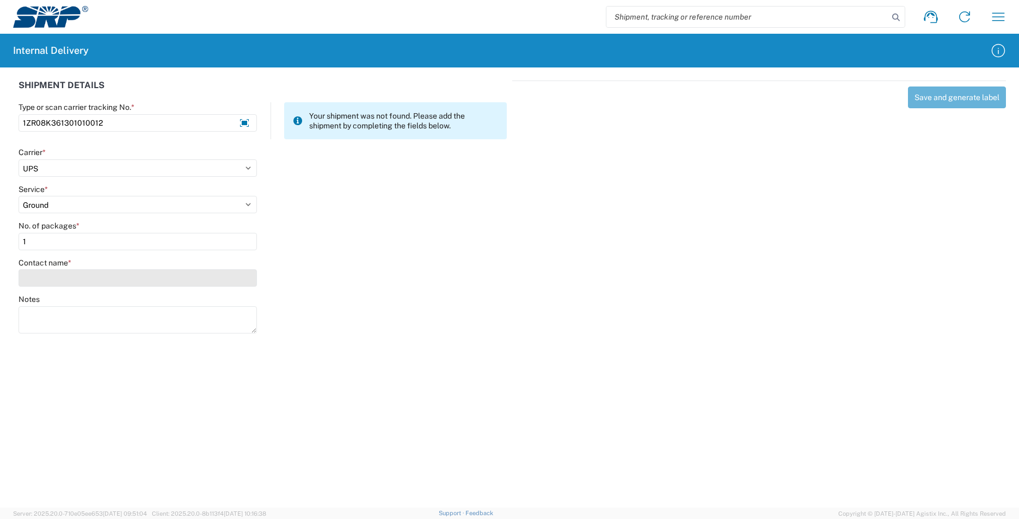
type input "1"
click at [58, 278] on input "Contact name *" at bounding box center [138, 277] width 238 height 17
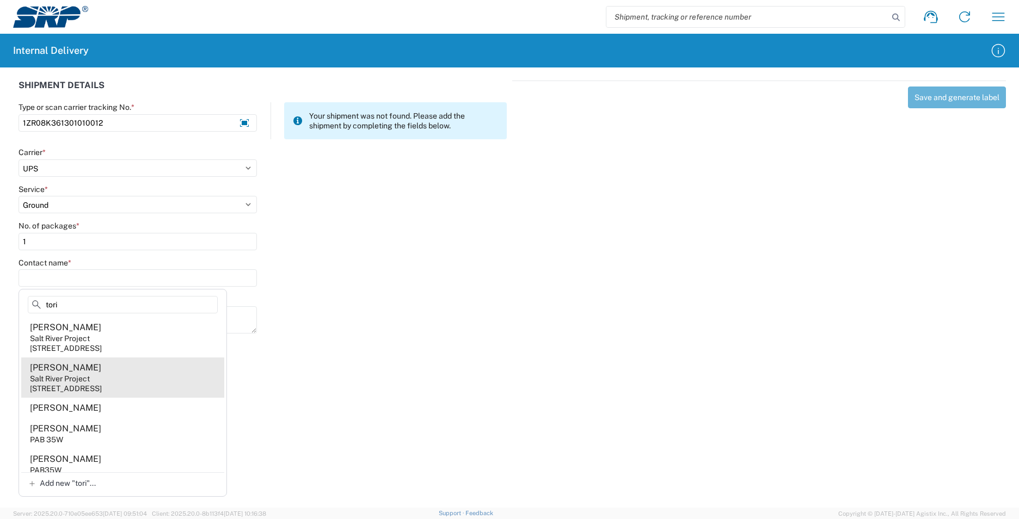
scroll to position [163, 0]
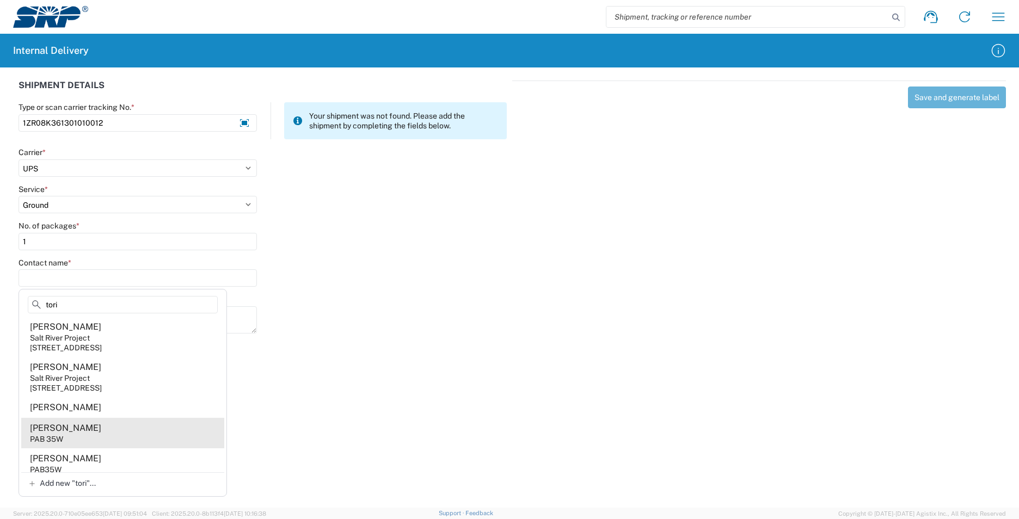
type input "tori"
click at [101, 432] on agx-address-suggestion-item "Tori Triguero PAB 35W" at bounding box center [122, 433] width 203 height 30
type input "Tori Triguero"
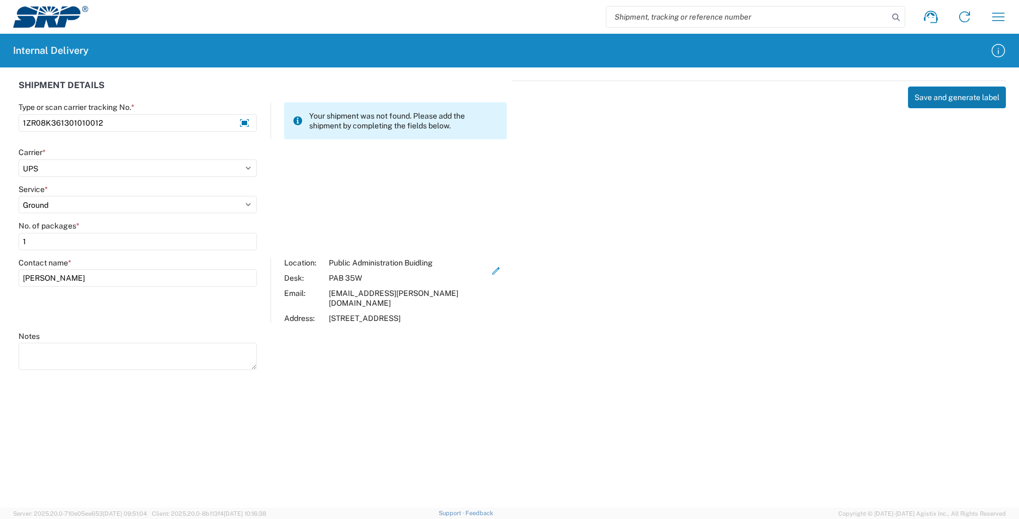
click at [959, 95] on button "Save and generate label" at bounding box center [957, 98] width 98 height 22
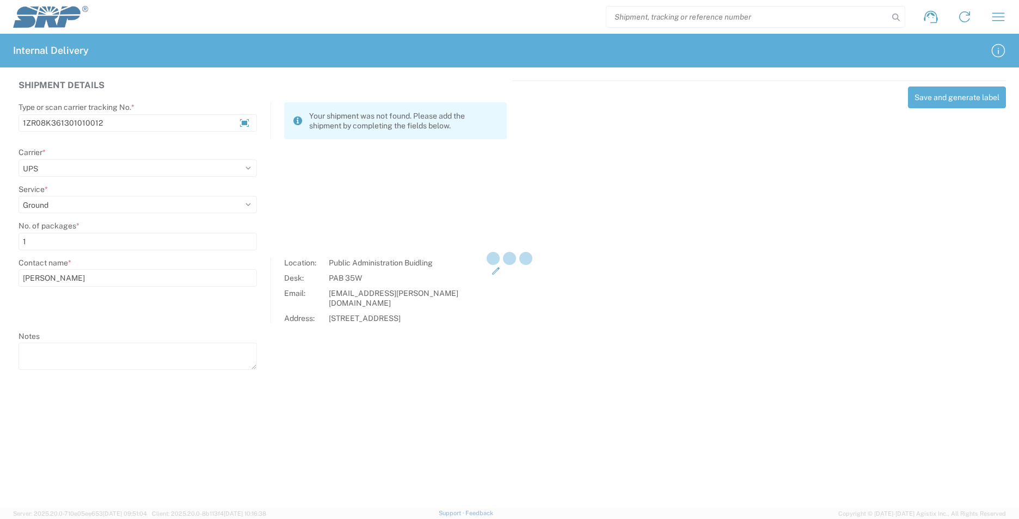
select select
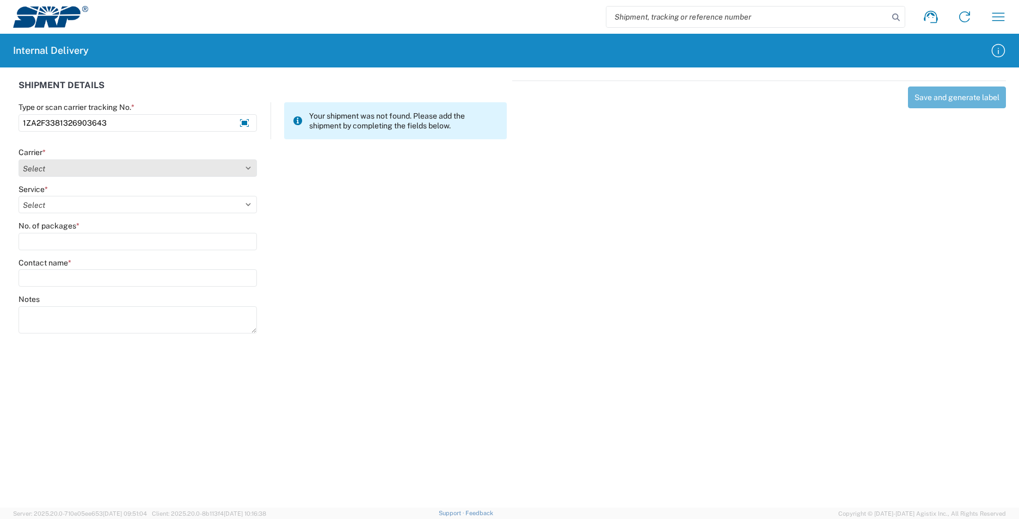
type input "1ZA2F3381326903643"
click at [90, 170] on select "Select AcctPay Amazon Logistics ATI Trucking BC Dimerco Logistics Empire Southw…" at bounding box center [138, 167] width 238 height 17
select select "12"
click at [19, 159] on select "Select AcctPay Amazon Logistics ATI Trucking BC Dimerco Logistics Empire Southw…" at bounding box center [138, 167] width 238 height 17
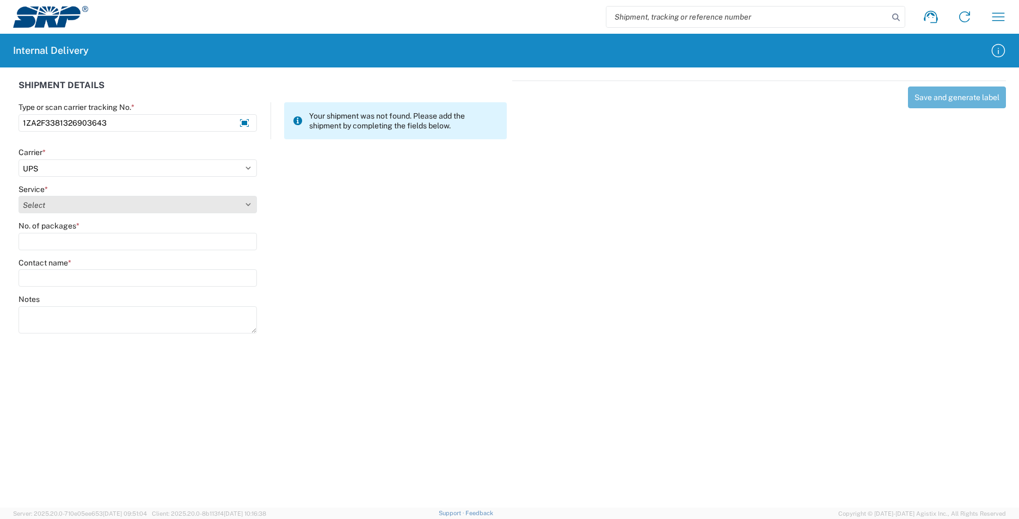
click at [38, 209] on select "Select" at bounding box center [138, 204] width 238 height 17
select select "43"
click at [39, 206] on select "Select 2nd Day Air 2nd Day Air A.M. 3 Day Select Basic BOUND PRINTED MATTER, UP…" at bounding box center [138, 204] width 238 height 17
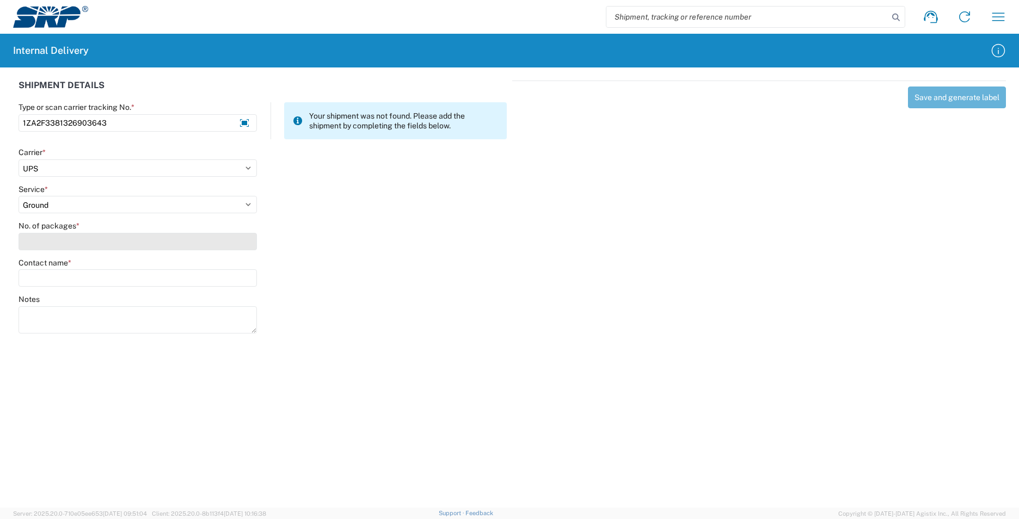
click at [46, 244] on input "No. of packages *" at bounding box center [138, 241] width 238 height 17
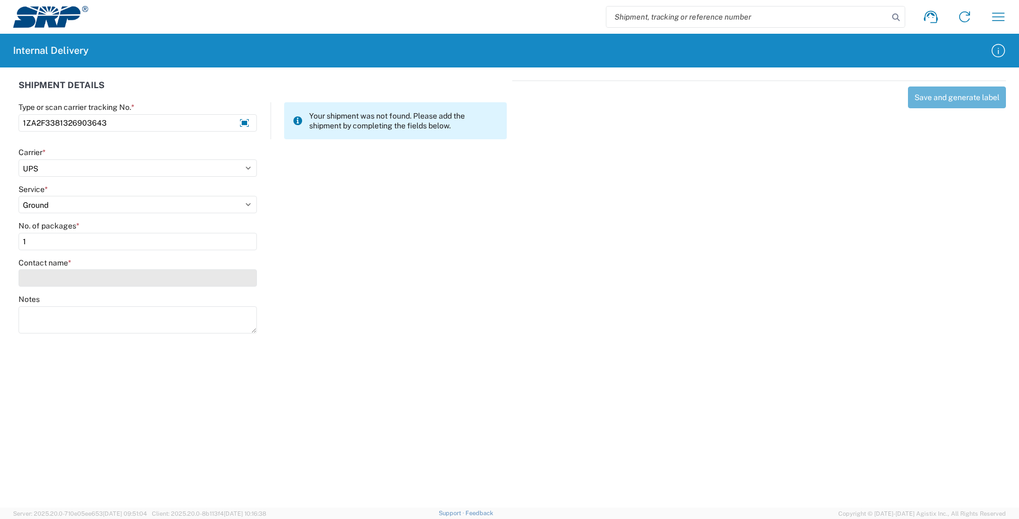
type input "1"
click at [54, 274] on input "Contact name *" at bounding box center [138, 277] width 238 height 17
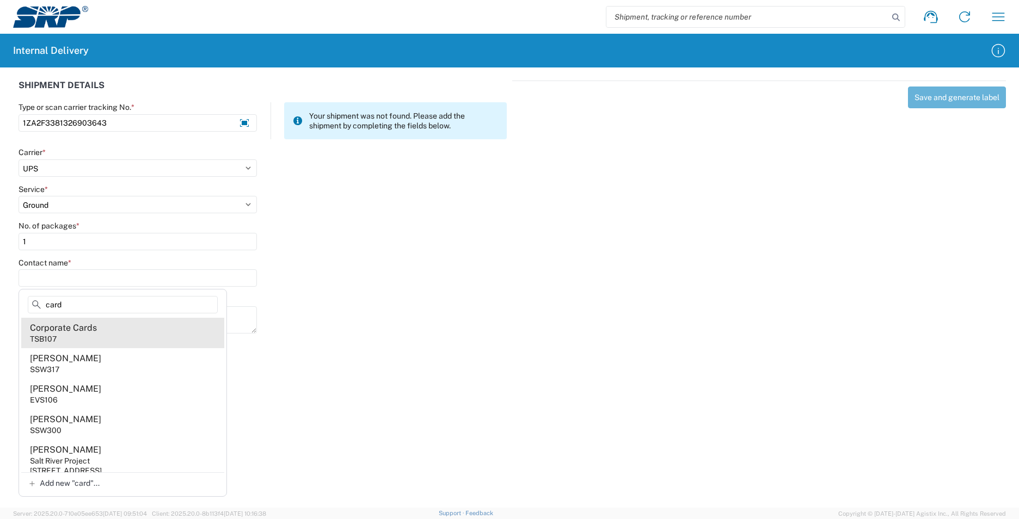
type input "card"
click at [91, 335] on agx-address-suggestion-item "Corporate Cards TSB107" at bounding box center [122, 333] width 203 height 30
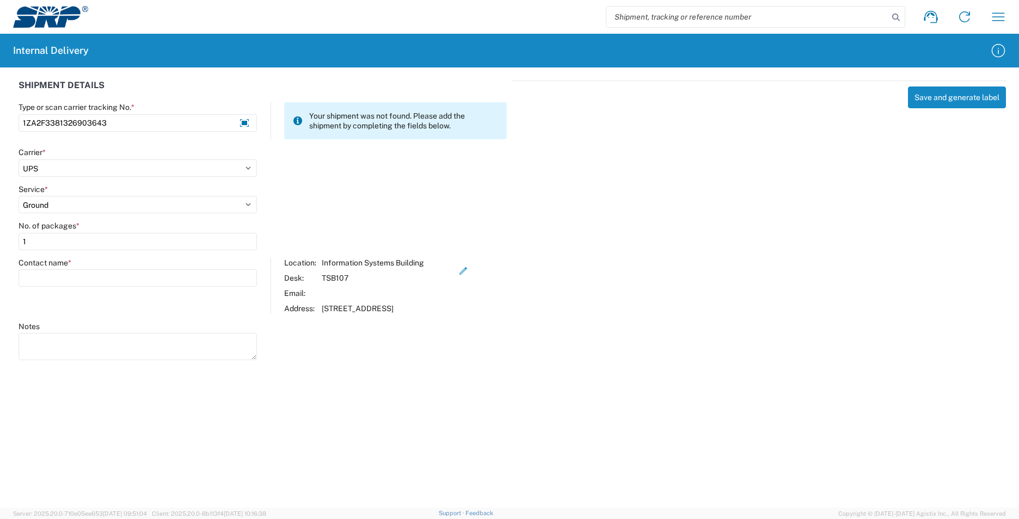
type input "Corporate Cards"
click at [958, 97] on button "Save and generate label" at bounding box center [957, 98] width 98 height 22
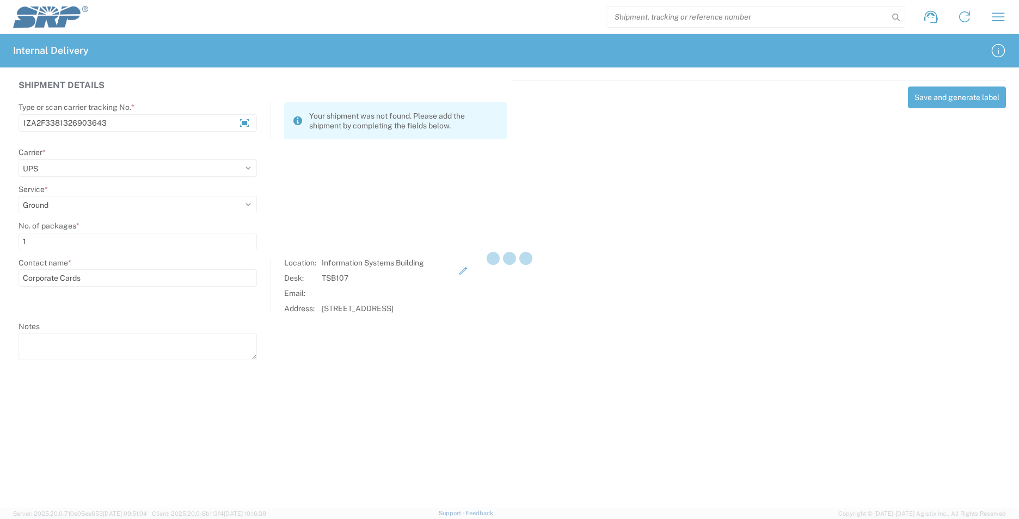
select select
